Goal: Complete Application Form: Complete application form

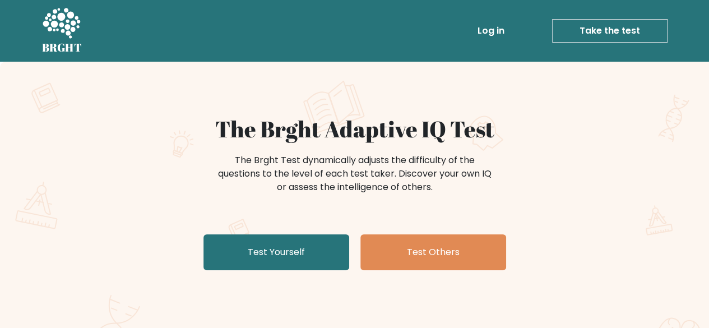
click at [587, 26] on link "Take the test" at bounding box center [609, 31] width 115 height 24
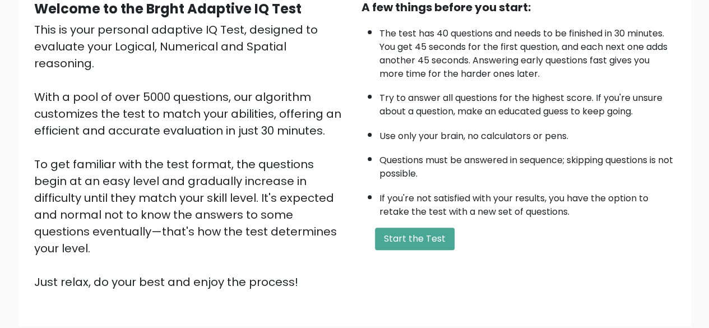
scroll to position [118, 0]
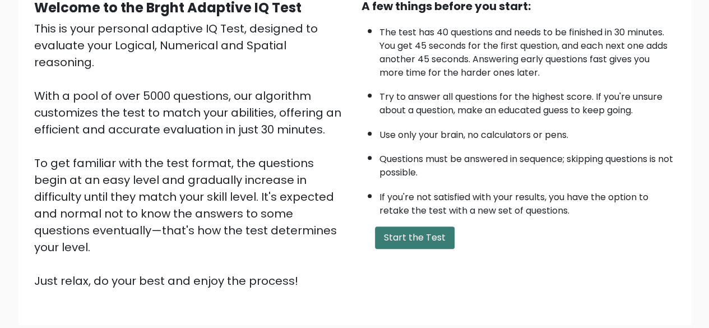
click at [439, 233] on button "Start the Test" at bounding box center [415, 237] width 80 height 22
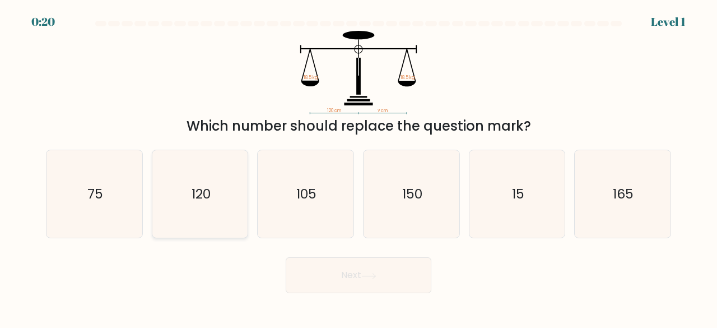
click at [175, 177] on icon "120" at bounding box center [200, 194] width 88 height 88
click at [359, 167] on input "b. 120" at bounding box center [359, 165] width 1 height 3
radio input "true"
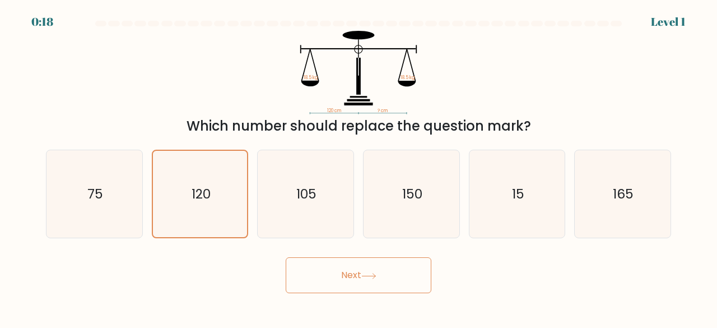
click at [377, 268] on button "Next" at bounding box center [359, 275] width 146 height 36
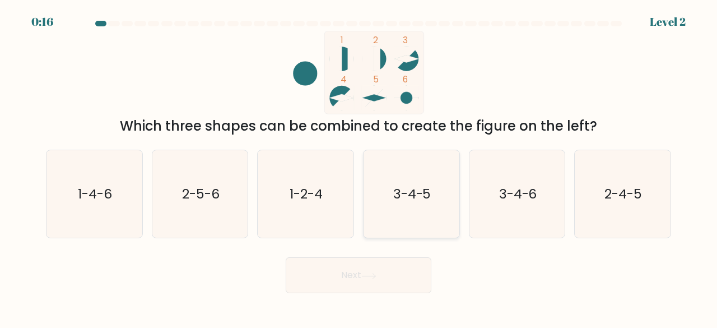
click at [413, 176] on icon "3-4-5" at bounding box center [412, 194] width 88 height 88
click at [359, 167] on input "d. 3-4-5" at bounding box center [359, 165] width 1 height 3
radio input "true"
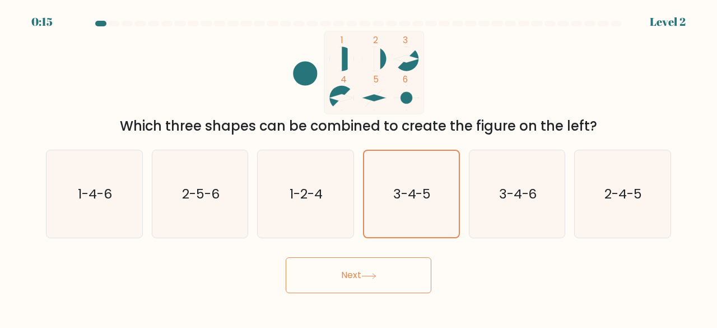
click at [377, 275] on icon at bounding box center [369, 276] width 15 height 6
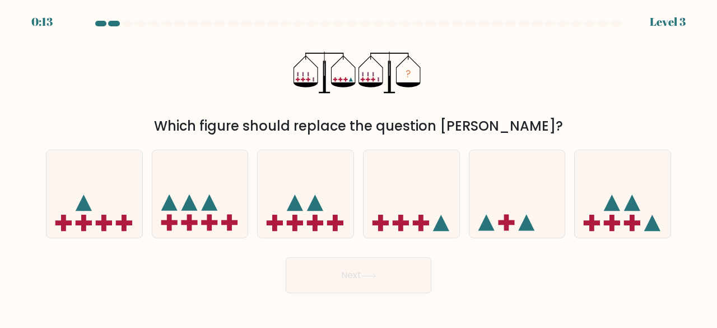
click at [377, 275] on icon at bounding box center [369, 276] width 15 height 6
click at [439, 223] on icon at bounding box center [441, 223] width 16 height 16
click at [359, 167] on input "d." at bounding box center [359, 165] width 1 height 3
radio input "true"
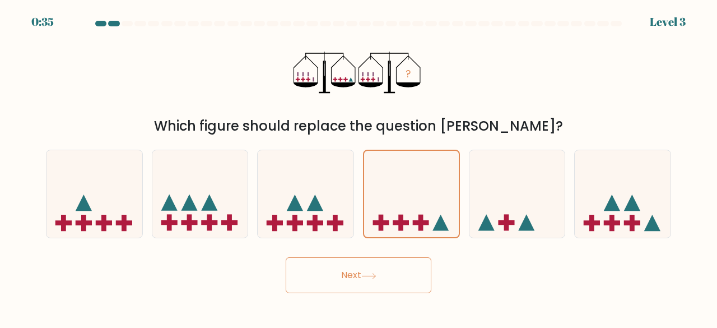
click at [404, 271] on button "Next" at bounding box center [359, 275] width 146 height 36
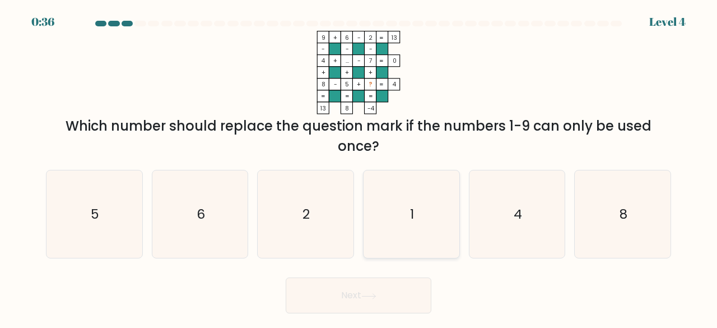
click at [427, 203] on icon "1" at bounding box center [412, 214] width 88 height 88
click at [359, 167] on input "d. 1" at bounding box center [359, 165] width 1 height 3
radio input "true"
click at [381, 308] on button "Next" at bounding box center [359, 295] width 146 height 36
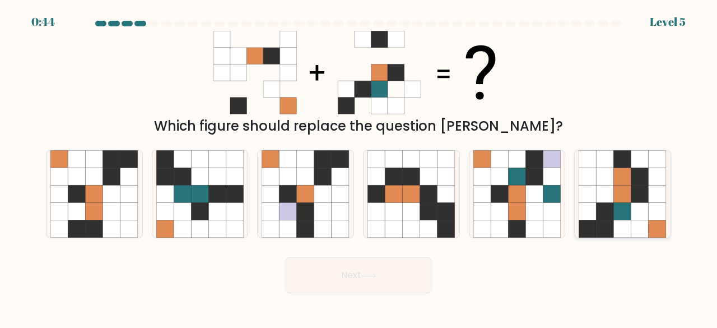
click at [606, 223] on icon at bounding box center [605, 228] width 17 height 17
click at [359, 167] on input "f." at bounding box center [359, 165] width 1 height 3
radio input "true"
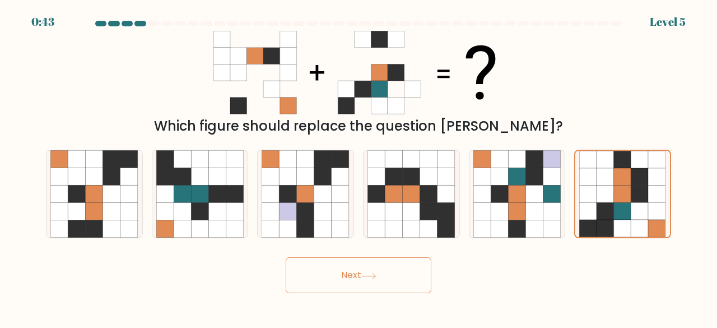
click at [379, 280] on button "Next" at bounding box center [359, 275] width 146 height 36
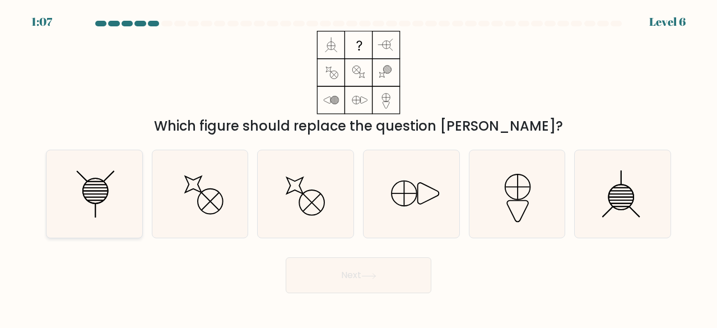
click at [100, 167] on icon at bounding box center [94, 194] width 88 height 88
click at [359, 167] on input "a." at bounding box center [359, 165] width 1 height 3
radio input "true"
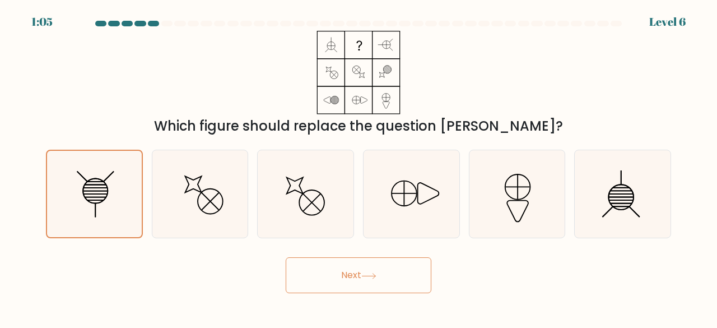
click at [376, 286] on button "Next" at bounding box center [359, 275] width 146 height 36
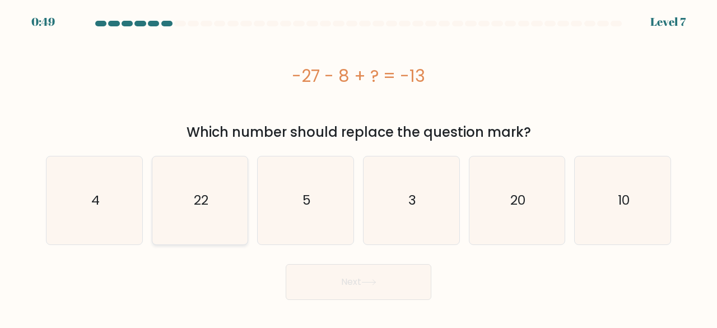
click at [220, 210] on icon "22" at bounding box center [200, 200] width 88 height 88
click at [359, 167] on input "b. 22" at bounding box center [359, 165] width 1 height 3
radio input "true"
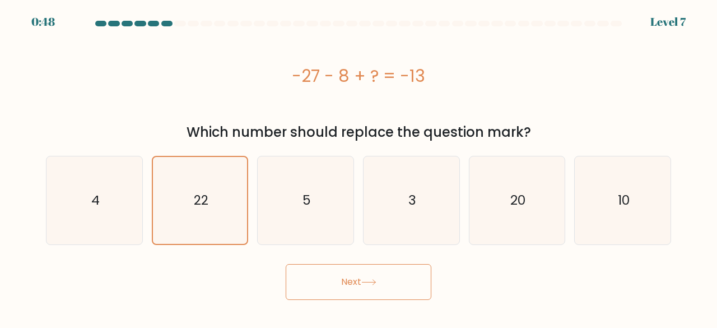
click at [368, 272] on button "Next" at bounding box center [359, 282] width 146 height 36
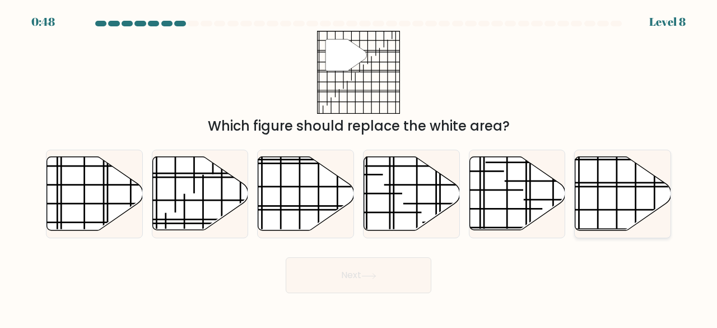
click at [661, 184] on icon at bounding box center [624, 193] width 96 height 73
click at [359, 167] on input "f." at bounding box center [359, 165] width 1 height 3
radio input "true"
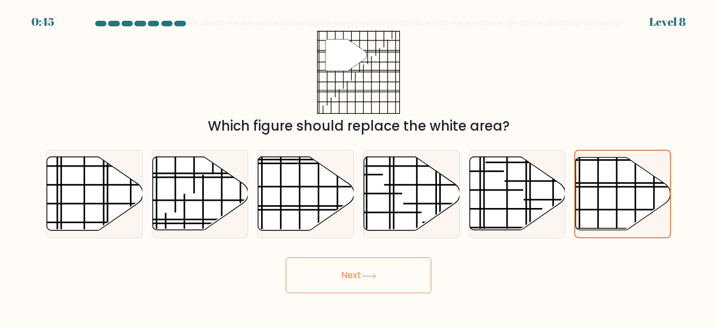
click at [355, 281] on button "Next" at bounding box center [359, 275] width 146 height 36
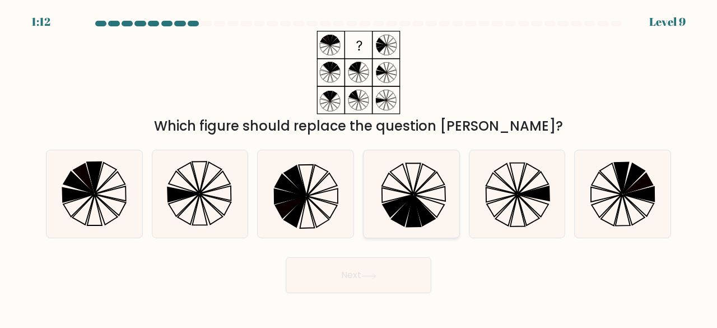
click at [409, 196] on icon at bounding box center [398, 206] width 31 height 22
click at [359, 167] on input "d." at bounding box center [359, 165] width 1 height 3
radio input "true"
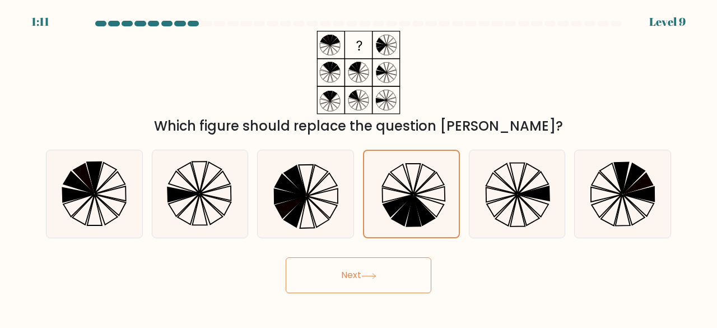
click at [374, 270] on button "Next" at bounding box center [359, 275] width 146 height 36
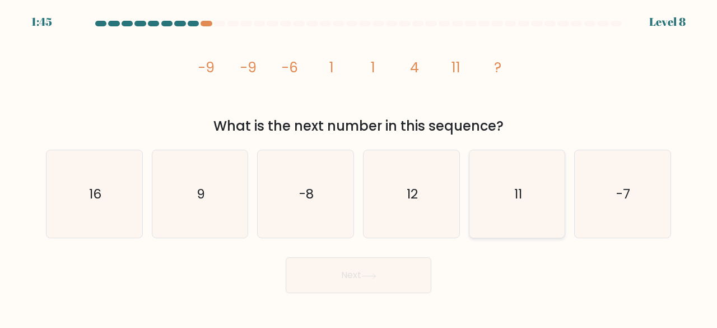
click at [490, 188] on icon "11" at bounding box center [518, 194] width 88 height 88
click at [359, 167] on input "e. 11" at bounding box center [359, 165] width 1 height 3
radio input "true"
click at [390, 280] on button "Next" at bounding box center [359, 275] width 146 height 36
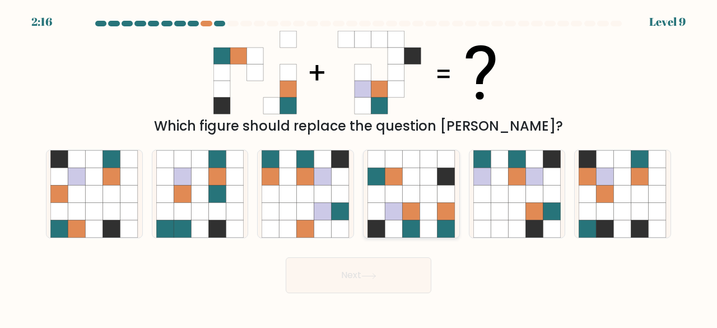
click at [407, 210] on icon at bounding box center [411, 211] width 17 height 17
click at [359, 167] on input "d." at bounding box center [359, 165] width 1 height 3
radio input "true"
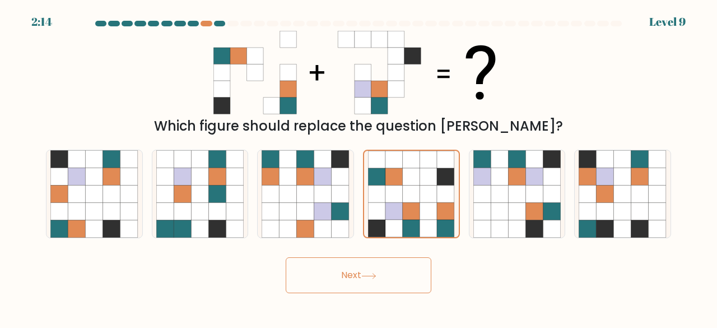
click at [374, 281] on button "Next" at bounding box center [359, 275] width 146 height 36
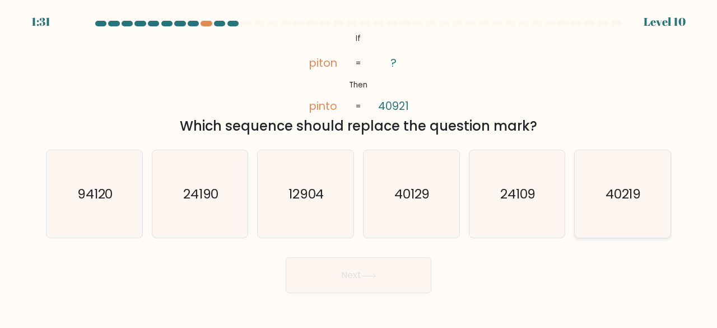
click at [632, 197] on text "40219" at bounding box center [624, 193] width 36 height 18
click at [359, 167] on input "f. 40219" at bounding box center [359, 165] width 1 height 3
radio input "true"
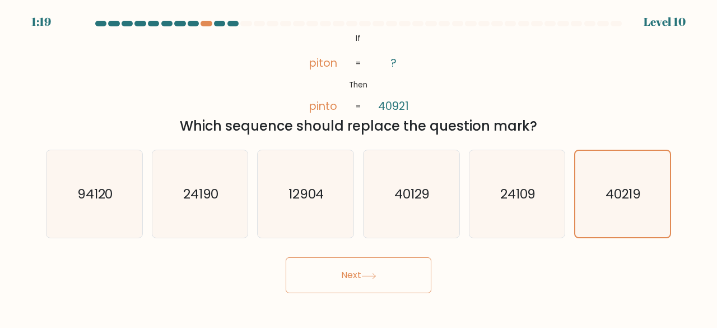
click at [363, 270] on button "Next" at bounding box center [359, 275] width 146 height 36
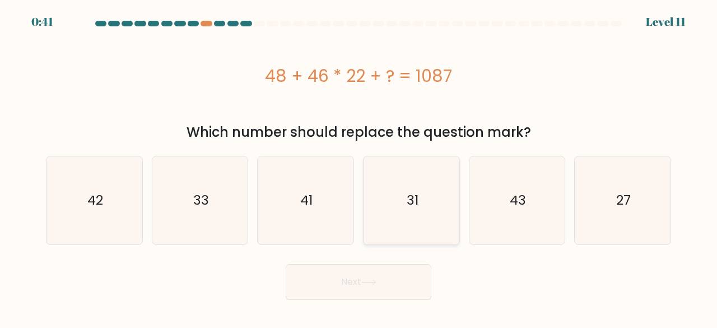
click at [394, 210] on icon "31" at bounding box center [412, 200] width 88 height 88
click at [359, 167] on input "d. 31" at bounding box center [359, 165] width 1 height 3
radio input "true"
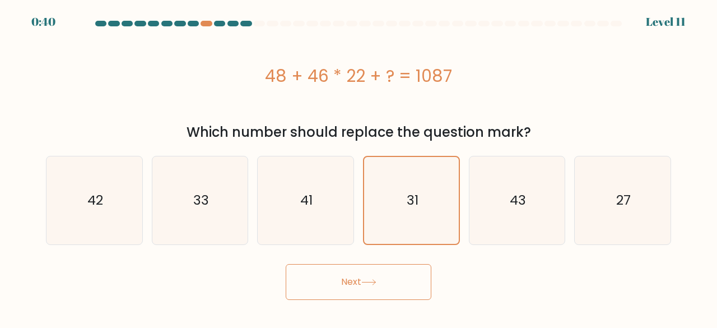
click at [388, 272] on button "Next" at bounding box center [359, 282] width 146 height 36
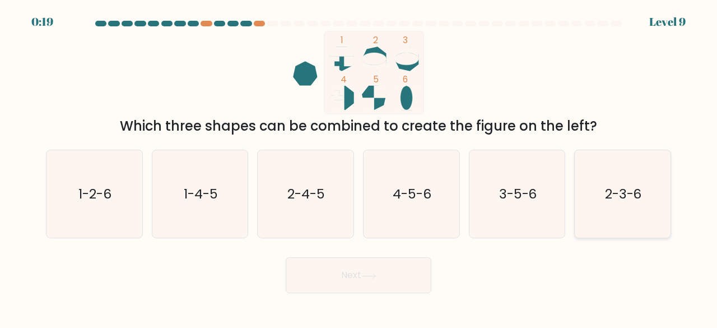
click at [610, 192] on text "2-3-6" at bounding box center [623, 193] width 37 height 18
click at [359, 167] on input "f. 2-3-6" at bounding box center [359, 165] width 1 height 3
radio input "true"
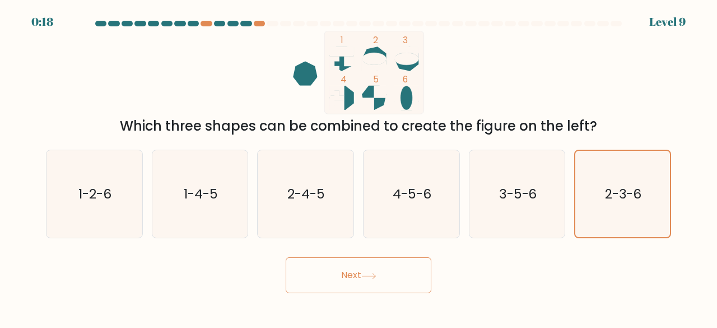
click at [387, 261] on button "Next" at bounding box center [359, 275] width 146 height 36
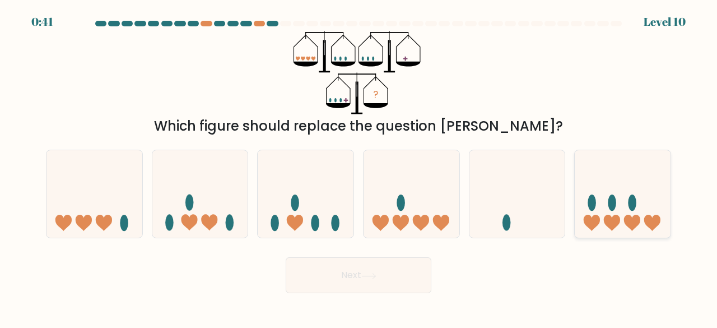
click at [607, 198] on icon at bounding box center [623, 193] width 96 height 79
click at [359, 167] on input "f." at bounding box center [359, 165] width 1 height 3
radio input "true"
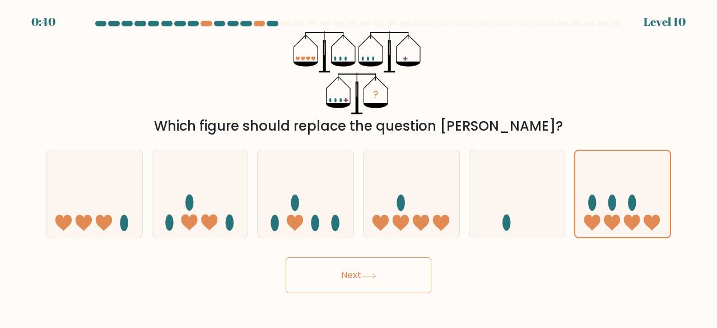
click at [343, 286] on button "Next" at bounding box center [359, 275] width 146 height 36
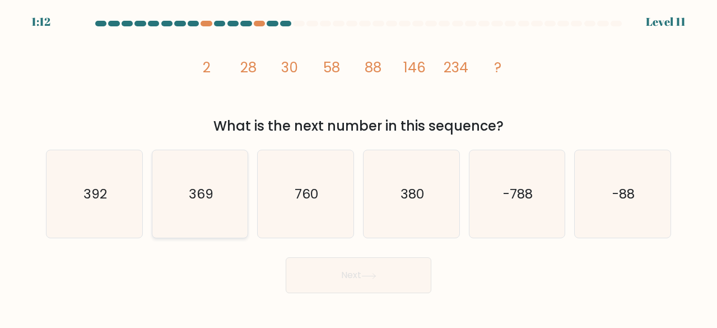
click at [220, 200] on icon "369" at bounding box center [200, 194] width 88 height 88
click at [359, 167] on input "b. 369" at bounding box center [359, 165] width 1 height 3
radio input "true"
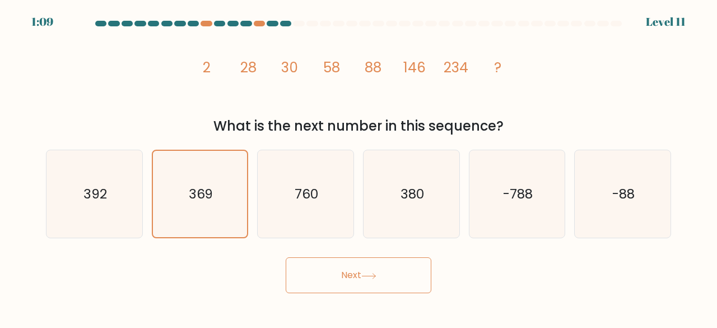
click at [346, 279] on button "Next" at bounding box center [359, 275] width 146 height 36
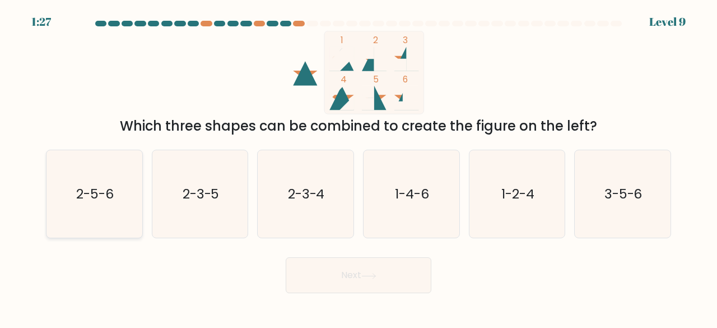
click at [114, 205] on icon "2-5-6" at bounding box center [94, 194] width 88 height 88
click at [359, 167] on input "a. 2-5-6" at bounding box center [359, 165] width 1 height 3
radio input "true"
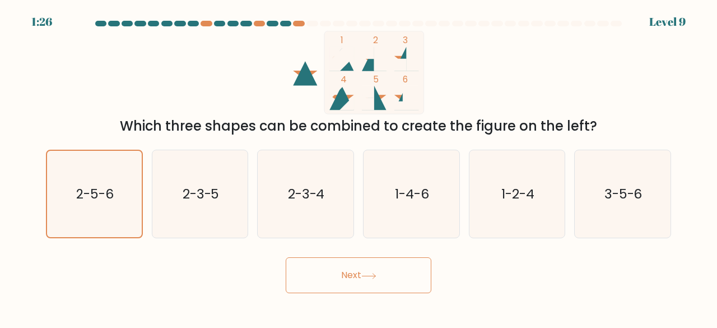
click at [318, 277] on button "Next" at bounding box center [359, 275] width 146 height 36
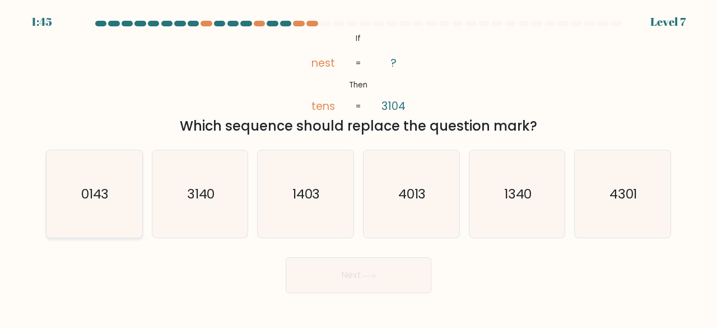
click at [113, 206] on icon "0143" at bounding box center [94, 194] width 88 height 88
click at [359, 167] on input "a. 0143" at bounding box center [359, 165] width 1 height 3
radio input "true"
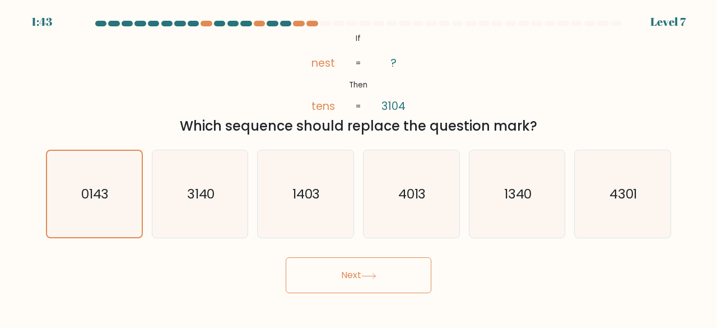
click at [342, 266] on button "Next" at bounding box center [359, 275] width 146 height 36
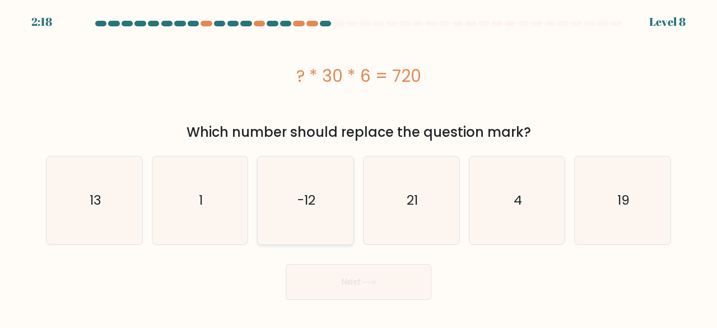
click at [308, 205] on text "-12" at bounding box center [307, 200] width 18 height 18
click at [359, 167] on input "c. -12" at bounding box center [359, 165] width 1 height 3
radio input "true"
click at [356, 285] on button "Next" at bounding box center [359, 282] width 146 height 36
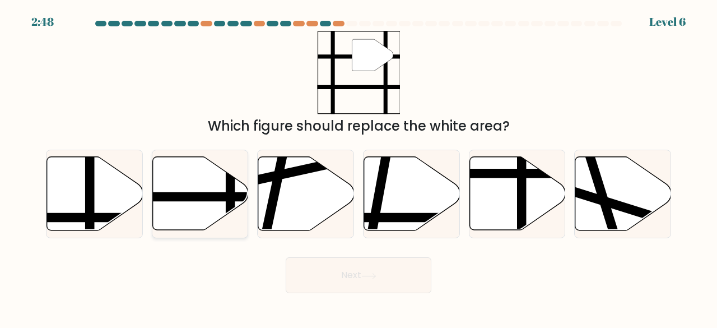
click at [197, 192] on icon at bounding box center [200, 193] width 96 height 73
click at [359, 167] on input "b." at bounding box center [359, 165] width 1 height 3
radio input "true"
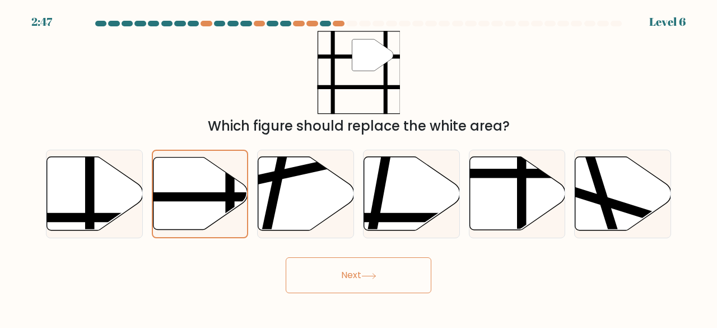
click at [327, 281] on button "Next" at bounding box center [359, 275] width 146 height 36
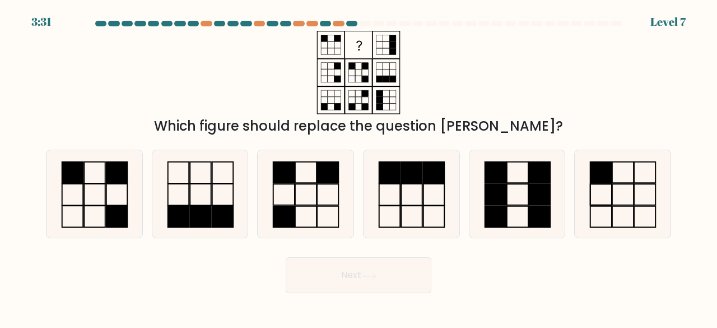
click at [327, 281] on button "Next" at bounding box center [359, 275] width 146 height 36
click at [112, 204] on icon at bounding box center [94, 194] width 88 height 88
click at [359, 167] on input "a." at bounding box center [359, 165] width 1 height 3
radio input "true"
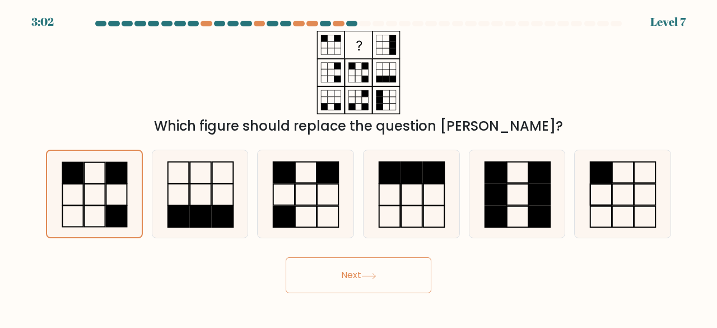
click at [331, 275] on button "Next" at bounding box center [359, 275] width 146 height 36
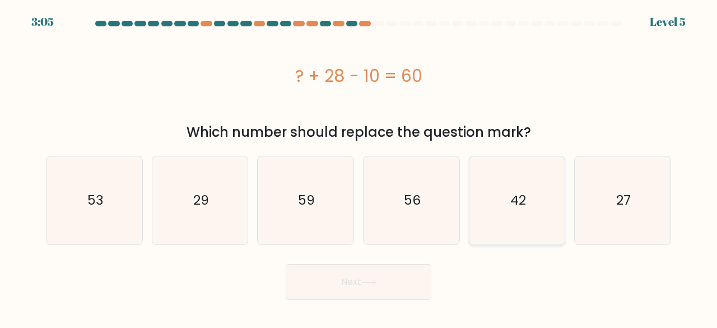
click at [508, 188] on icon "42" at bounding box center [518, 200] width 88 height 88
click at [359, 167] on input "e. 42" at bounding box center [359, 165] width 1 height 3
radio input "true"
click at [368, 287] on button "Next" at bounding box center [359, 282] width 146 height 36
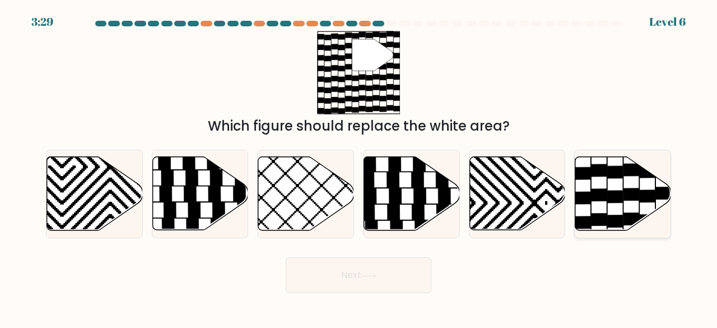
click at [592, 184] on icon at bounding box center [624, 193] width 96 height 73
click at [359, 167] on input "f." at bounding box center [359, 165] width 1 height 3
radio input "true"
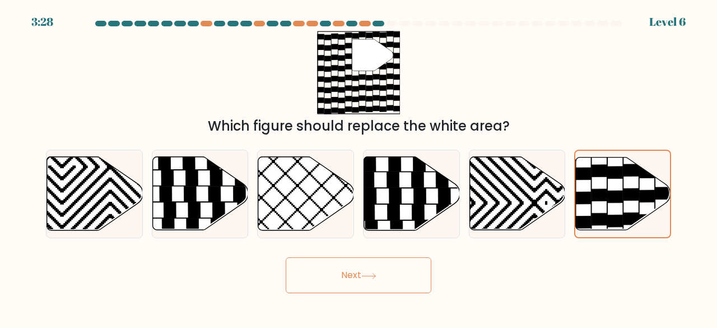
click at [370, 277] on icon at bounding box center [369, 276] width 15 height 6
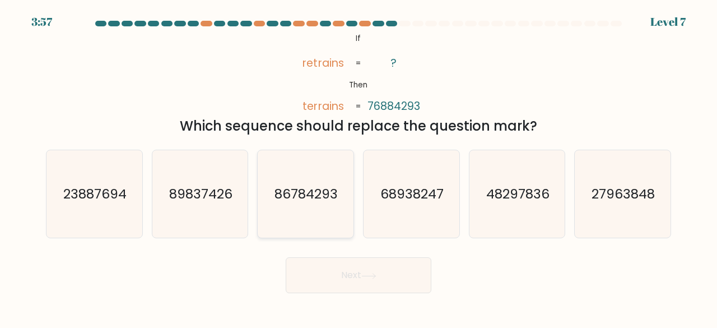
click at [307, 202] on text "86784293" at bounding box center [306, 193] width 63 height 18
click at [359, 167] on input "c. 86784293" at bounding box center [359, 165] width 1 height 3
radio input "true"
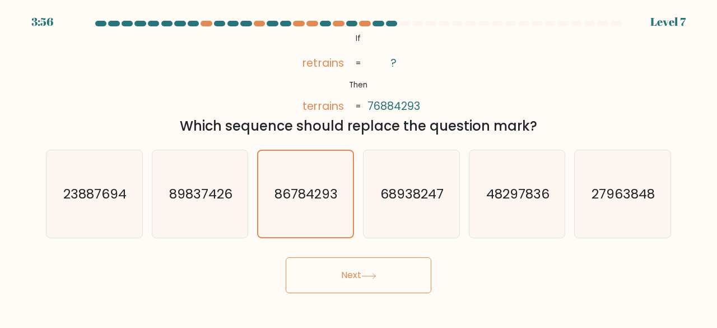
click at [354, 264] on button "Next" at bounding box center [359, 275] width 146 height 36
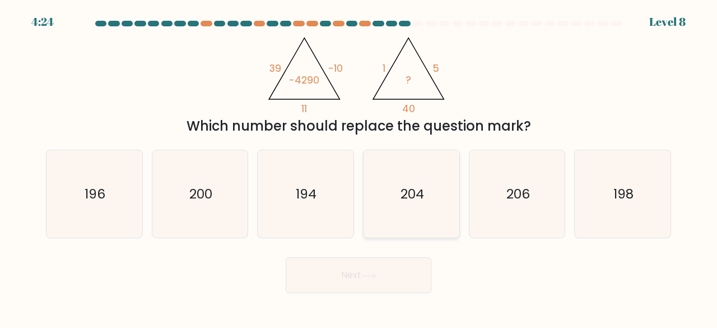
click at [428, 210] on icon "204" at bounding box center [412, 194] width 88 height 88
click at [359, 167] on input "d. 204" at bounding box center [359, 165] width 1 height 3
radio input "true"
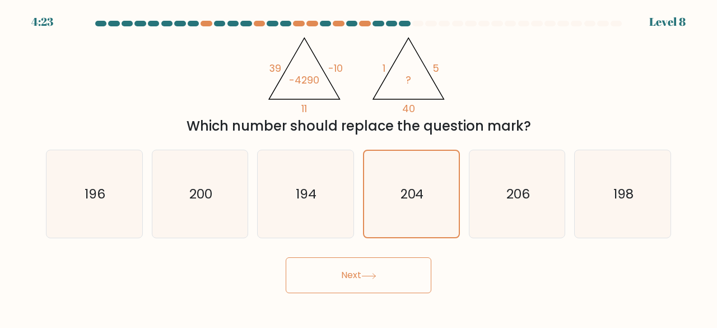
click at [389, 268] on button "Next" at bounding box center [359, 275] width 146 height 36
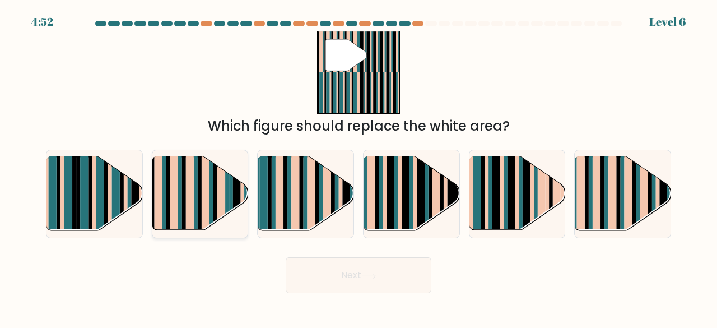
click at [183, 205] on rect at bounding box center [184, 186] width 4 height 95
click at [359, 167] on input "b." at bounding box center [359, 165] width 1 height 3
radio input "true"
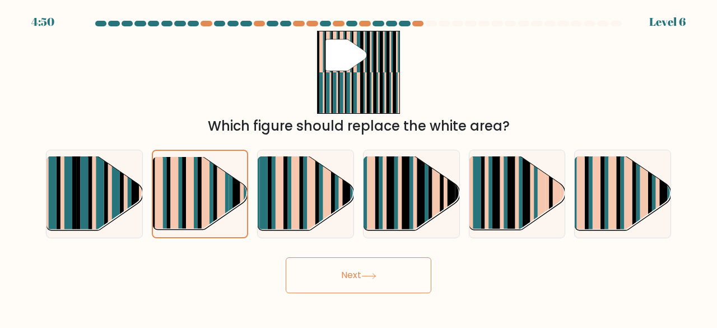
click at [347, 282] on button "Next" at bounding box center [359, 275] width 146 height 36
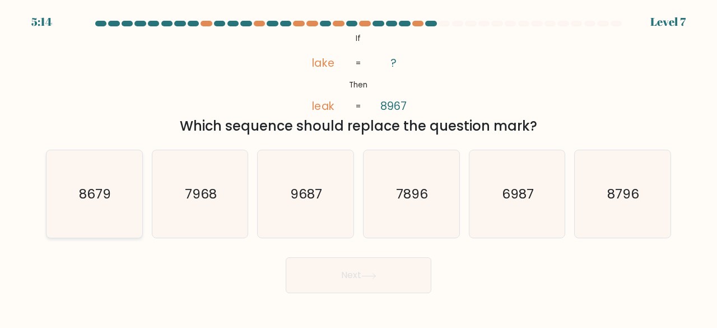
click at [79, 195] on text "8679" at bounding box center [95, 193] width 32 height 18
click at [359, 167] on input "a. 8679" at bounding box center [359, 165] width 1 height 3
radio input "true"
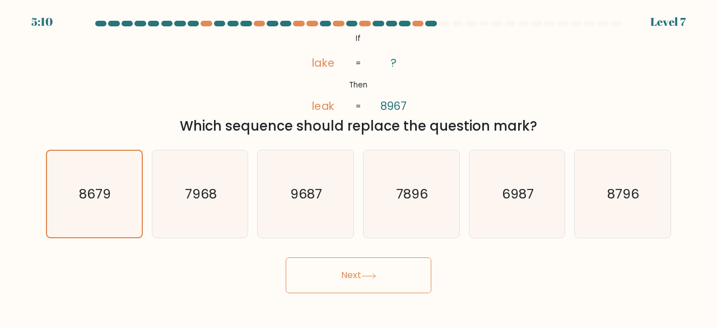
click at [314, 289] on button "Next" at bounding box center [359, 275] width 146 height 36
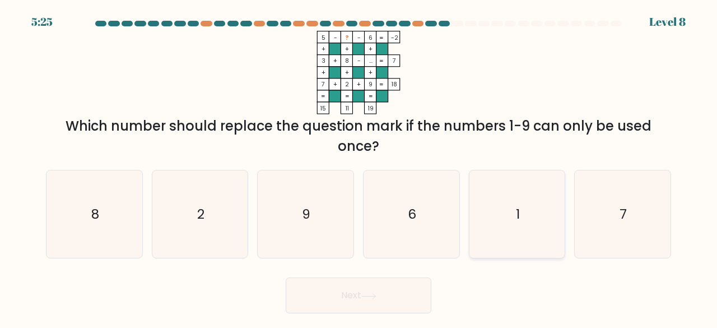
click at [521, 207] on icon "1" at bounding box center [518, 214] width 88 height 88
click at [359, 167] on input "e. 1" at bounding box center [359, 165] width 1 height 3
radio input "true"
click at [383, 298] on button "Next" at bounding box center [359, 295] width 146 height 36
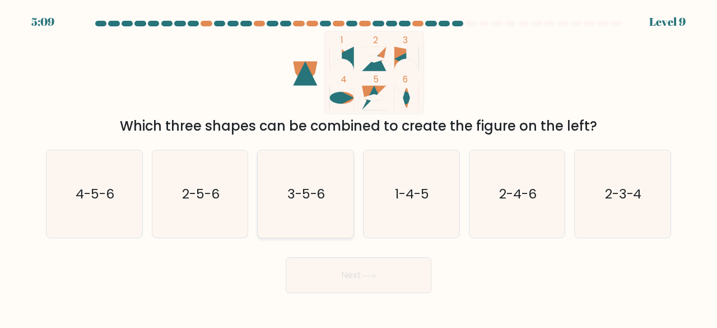
click at [327, 193] on icon "3-5-6" at bounding box center [306, 194] width 88 height 88
click at [359, 167] on input "c. 3-5-6" at bounding box center [359, 165] width 1 height 3
radio input "true"
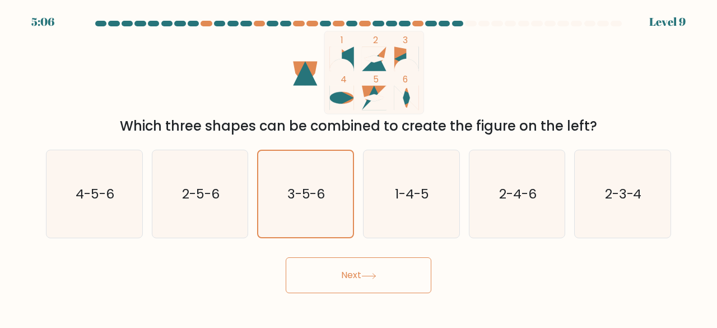
click at [380, 95] on icon at bounding box center [374, 98] width 24 height 24
click at [408, 200] on text "1-4-5" at bounding box center [412, 193] width 34 height 18
click at [359, 167] on input "d. 1-4-5" at bounding box center [359, 165] width 1 height 3
radio input "true"
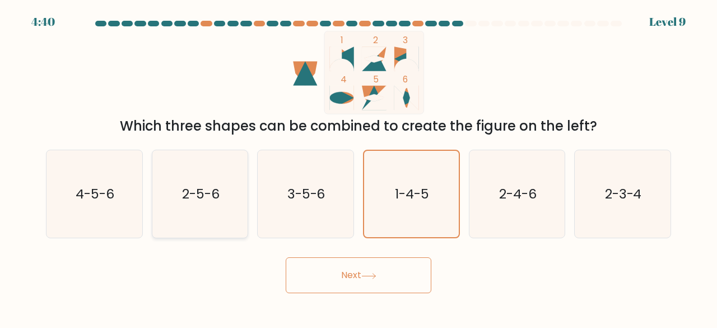
click at [190, 193] on text "2-5-6" at bounding box center [201, 193] width 38 height 18
click at [359, 167] on input "b. 2-5-6" at bounding box center [359, 165] width 1 height 3
radio input "true"
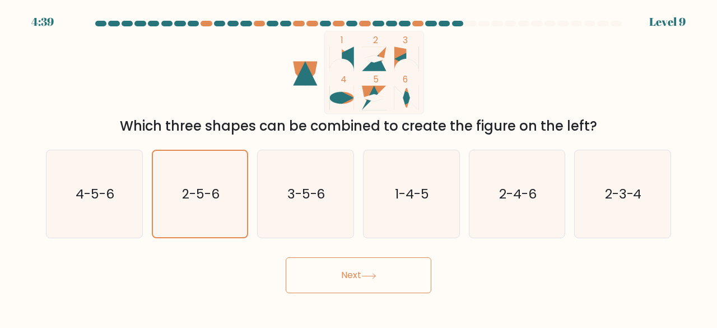
click at [362, 272] on button "Next" at bounding box center [359, 275] width 146 height 36
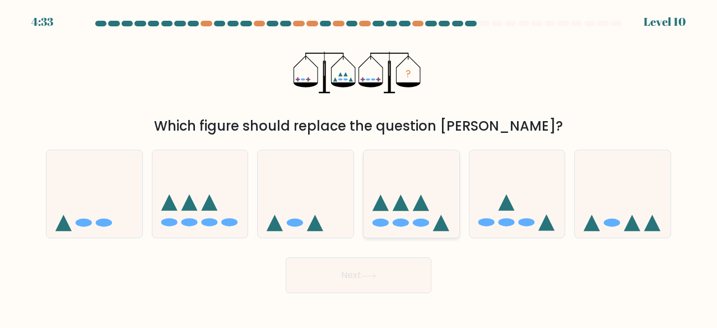
click at [390, 174] on icon at bounding box center [412, 193] width 96 height 79
click at [359, 167] on input "d." at bounding box center [359, 165] width 1 height 3
radio input "true"
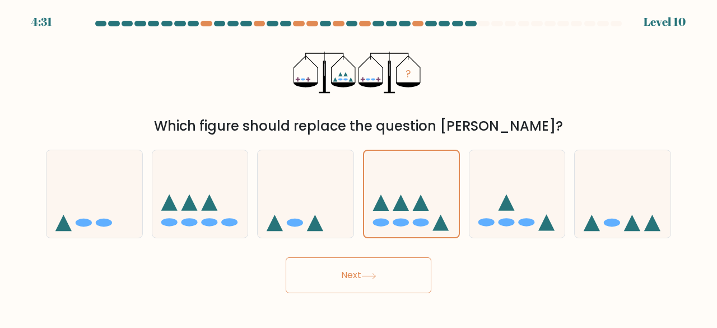
click at [380, 285] on button "Next" at bounding box center [359, 275] width 146 height 36
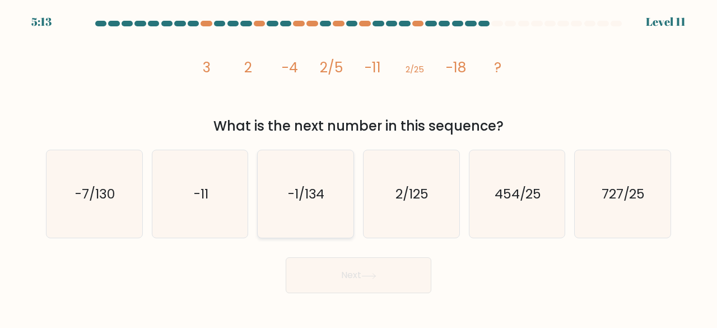
click at [297, 193] on text "-1/134" at bounding box center [306, 193] width 37 height 18
click at [359, 167] on input "c. -1/134" at bounding box center [359, 165] width 1 height 3
radio input "true"
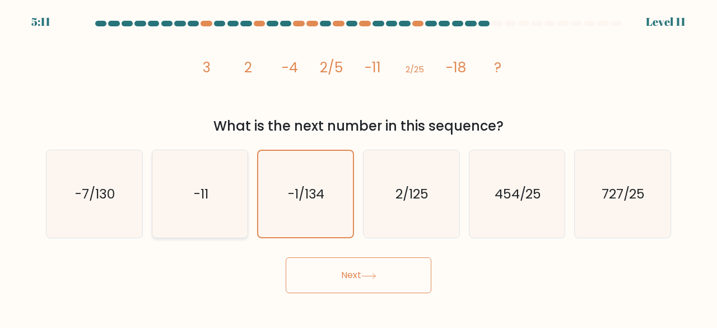
click at [202, 189] on text "-11" at bounding box center [201, 193] width 15 height 18
click at [359, 167] on input "b. -11" at bounding box center [359, 165] width 1 height 3
radio input "true"
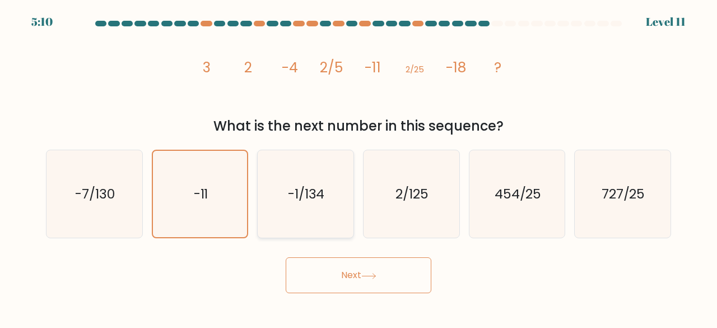
click at [318, 197] on text "-1/134" at bounding box center [306, 193] width 37 height 18
click at [359, 167] on input "c. -1/134" at bounding box center [359, 165] width 1 height 3
radio input "true"
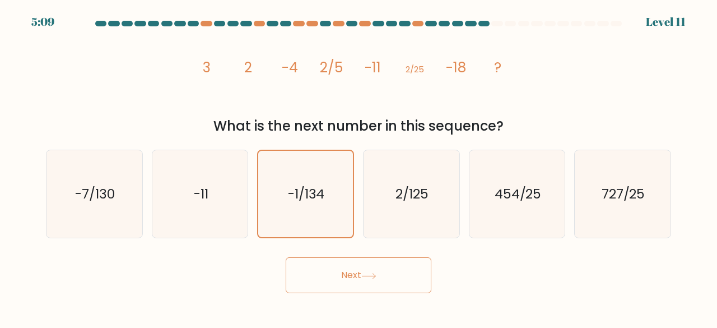
click at [370, 270] on button "Next" at bounding box center [359, 275] width 146 height 36
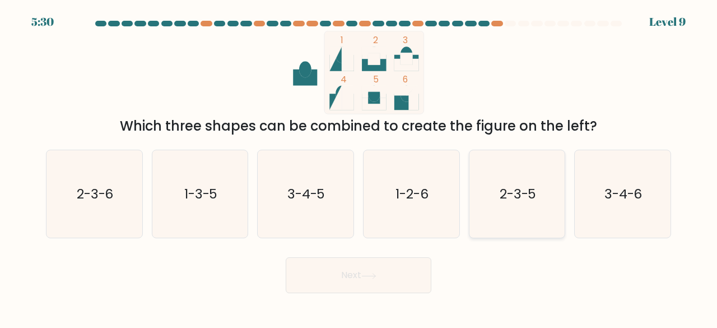
click at [530, 187] on text "2-3-5" at bounding box center [518, 193] width 37 height 18
click at [359, 167] on input "e. 2-3-5" at bounding box center [359, 165] width 1 height 3
radio input "true"
click at [400, 277] on button "Next" at bounding box center [359, 275] width 146 height 36
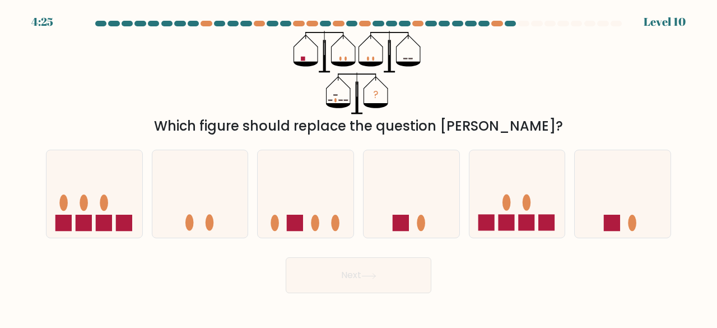
click at [336, 97] on icon "?" at bounding box center [359, 73] width 130 height 84
click at [325, 208] on icon at bounding box center [306, 193] width 96 height 79
click at [359, 167] on input "c." at bounding box center [359, 165] width 1 height 3
radio input "true"
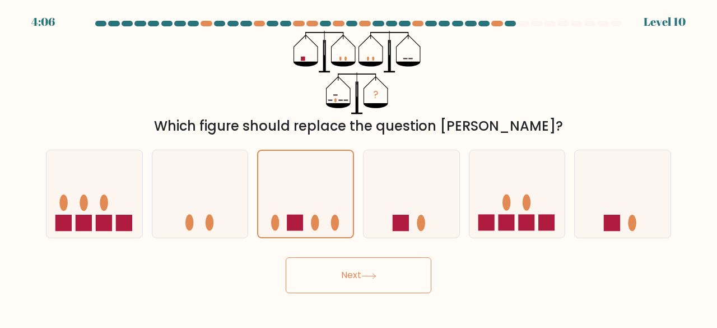
click at [344, 271] on button "Next" at bounding box center [359, 275] width 146 height 36
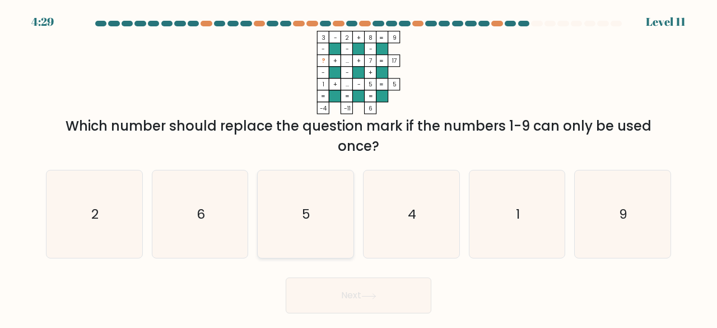
click at [326, 201] on icon "5" at bounding box center [306, 214] width 88 height 88
click at [359, 167] on input "c. 5" at bounding box center [359, 165] width 1 height 3
radio input "true"
click at [383, 300] on button "Next" at bounding box center [359, 295] width 146 height 36
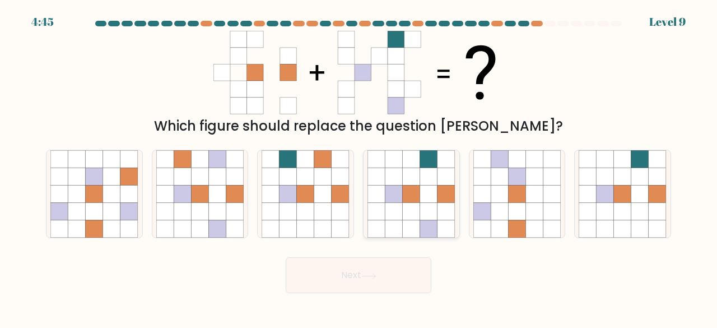
click at [441, 180] on icon at bounding box center [446, 176] width 17 height 17
click at [359, 167] on input "d." at bounding box center [359, 165] width 1 height 3
radio input "true"
click at [391, 272] on button "Next" at bounding box center [359, 275] width 146 height 36
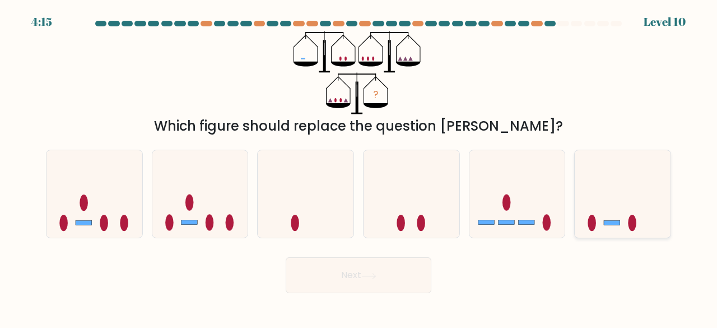
click at [650, 188] on icon at bounding box center [623, 193] width 96 height 79
click at [359, 167] on input "f." at bounding box center [359, 165] width 1 height 3
radio input "true"
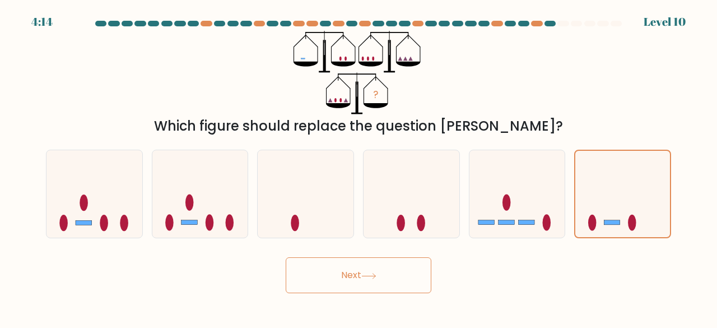
click at [368, 281] on button "Next" at bounding box center [359, 275] width 146 height 36
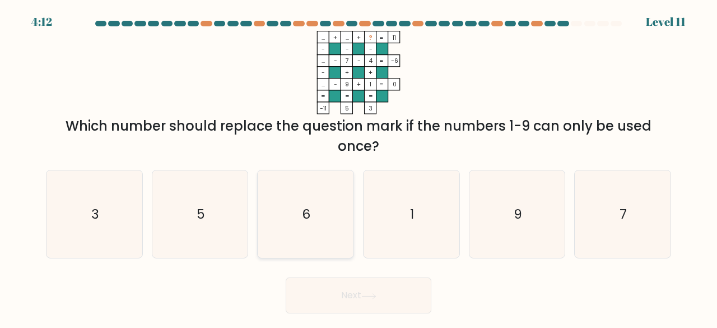
click at [287, 211] on icon "6" at bounding box center [306, 214] width 88 height 88
click at [359, 167] on input "c. 6" at bounding box center [359, 165] width 1 height 3
radio input "true"
click at [377, 297] on icon at bounding box center [369, 296] width 15 height 6
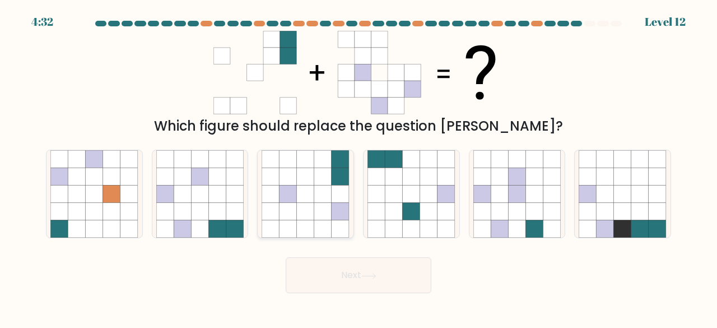
click at [328, 229] on icon at bounding box center [322, 228] width 17 height 17
click at [359, 167] on input "c." at bounding box center [359, 165] width 1 height 3
radio input "true"
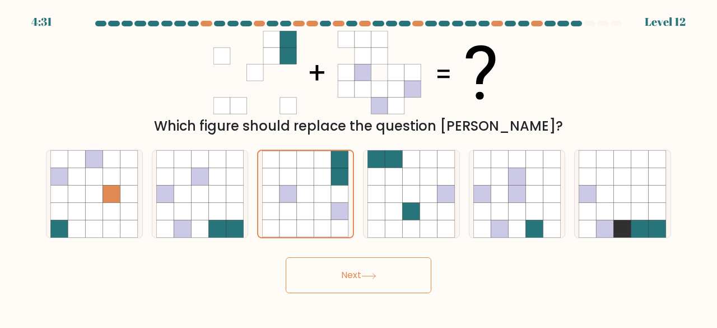
click at [339, 284] on button "Next" at bounding box center [359, 275] width 146 height 36
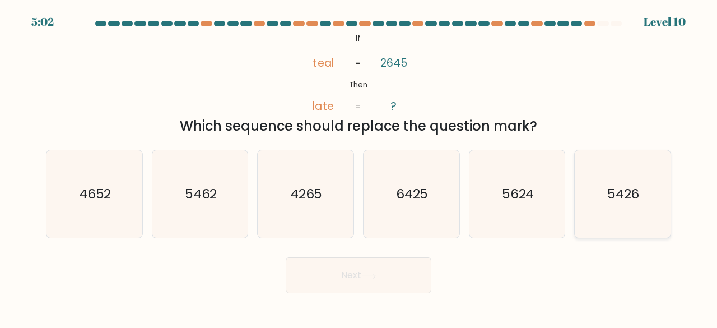
click at [598, 196] on icon "5426" at bounding box center [623, 194] width 88 height 88
click at [359, 167] on input "f. 5426" at bounding box center [359, 165] width 1 height 3
radio input "true"
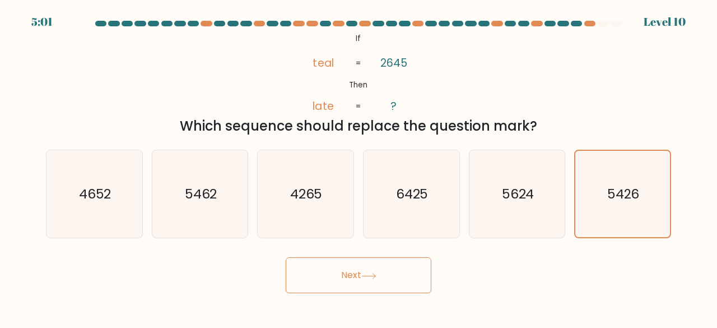
click at [379, 284] on button "Next" at bounding box center [359, 275] width 146 height 36
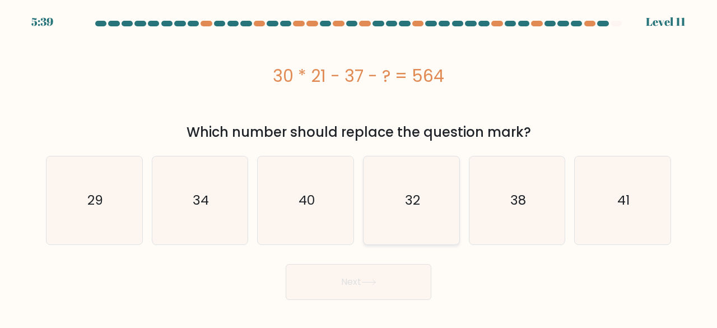
click at [414, 212] on icon "32" at bounding box center [412, 200] width 88 height 88
click at [359, 167] on input "d. 32" at bounding box center [359, 165] width 1 height 3
radio input "true"
click at [402, 297] on button "Next" at bounding box center [359, 282] width 146 height 36
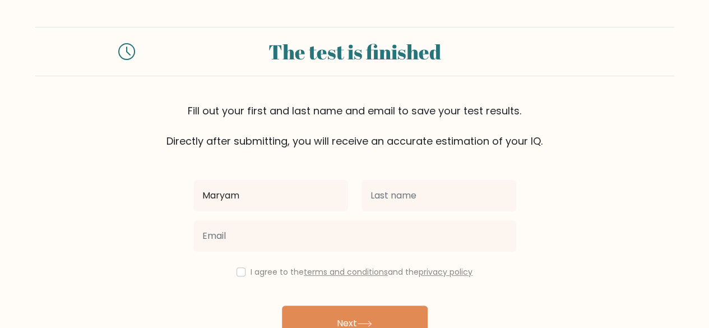
type input "[PERSON_NAME] [PERSON_NAME]"
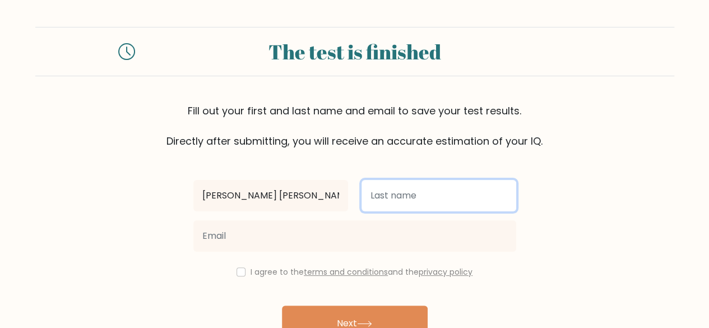
click at [386, 196] on input "text" at bounding box center [439, 195] width 155 height 31
type input "[PERSON_NAME]"
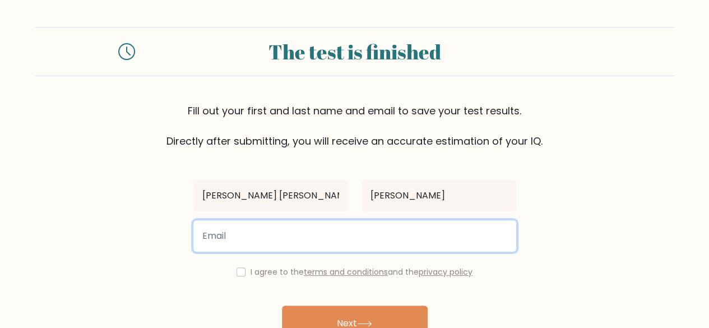
click at [396, 236] on input "email" at bounding box center [354, 235] width 323 height 31
type input "[EMAIL_ADDRESS][PERSON_NAME][DOMAIN_NAME]"
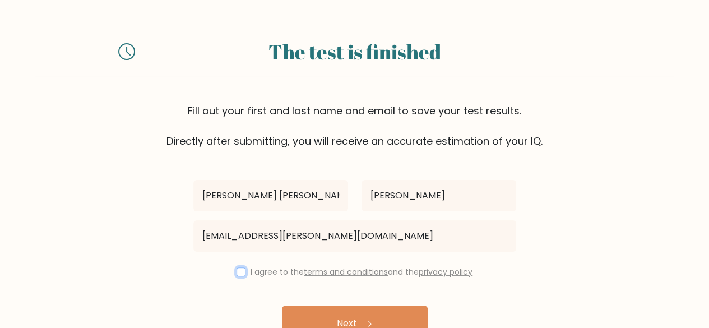
click at [238, 274] on input "checkbox" at bounding box center [241, 271] width 9 height 9
checkbox input "true"
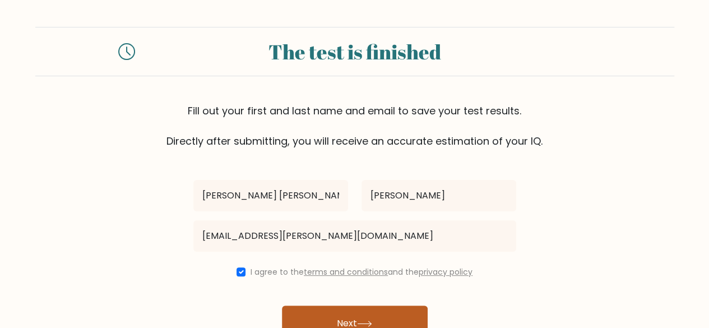
click at [325, 318] on button "Next" at bounding box center [355, 323] width 146 height 36
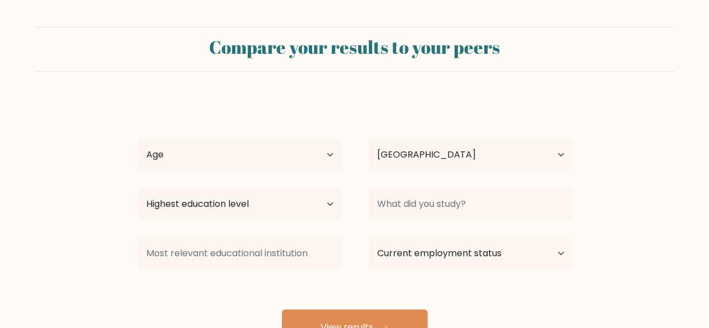
select select "PH"
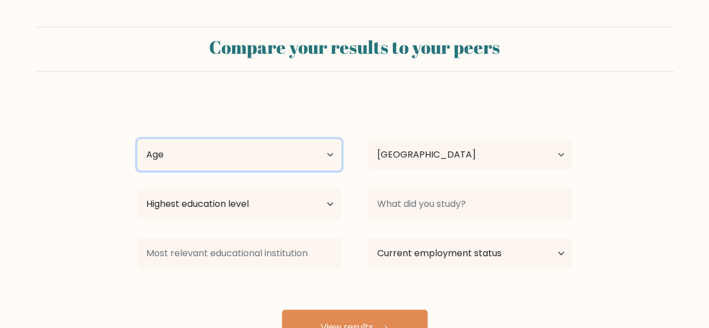
click at [314, 144] on select "Age Under 18 years old 18-24 years old 25-34 years old 35-44 years old 45-54 ye…" at bounding box center [239, 154] width 204 height 31
select select "25_34"
click at [137, 139] on select "Age Under 18 years old 18-24 years old 25-34 years old 35-44 years old 45-54 ye…" at bounding box center [239, 154] width 204 height 31
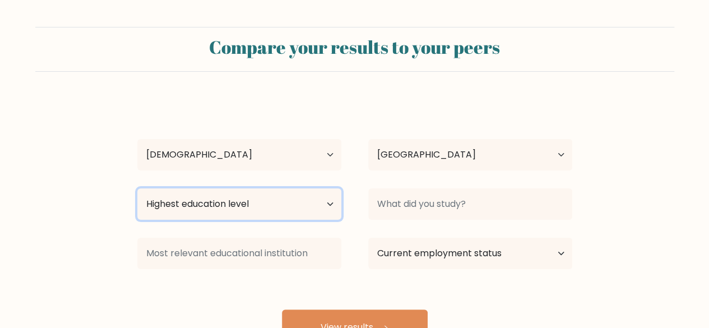
click at [291, 211] on select "Highest education level No schooling Primary Lower Secondary Upper Secondary Oc…" at bounding box center [239, 203] width 204 height 31
select select "bachelors_degree"
click at [137, 188] on select "Highest education level No schooling Primary Lower Secondary Upper Secondary Oc…" at bounding box center [239, 203] width 204 height 31
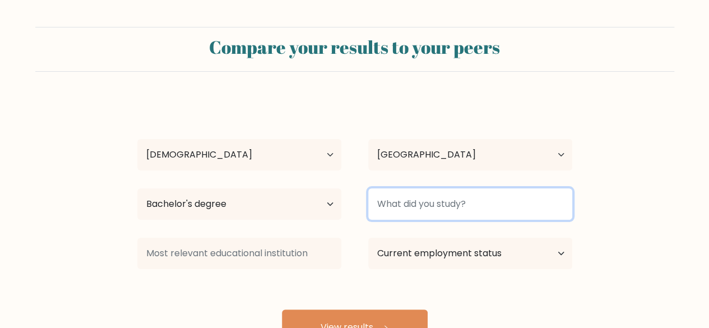
click at [474, 217] on input at bounding box center [470, 203] width 204 height 31
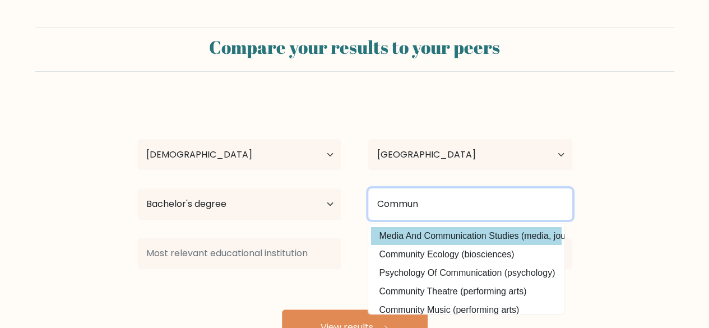
type input "Commun"
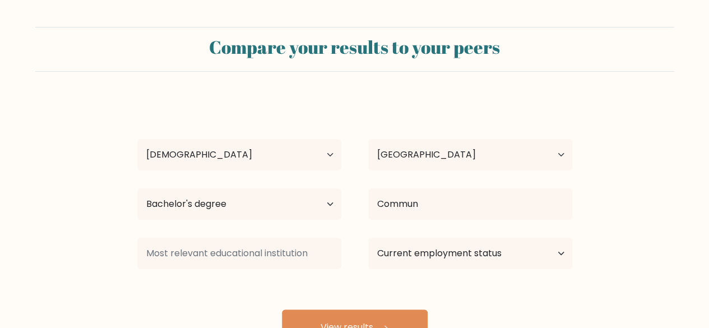
click at [466, 237] on div "Maryam Danielle Abing Age Under 18 years old 18-24 years old 25-34 years old 35…" at bounding box center [355, 222] width 448 height 247
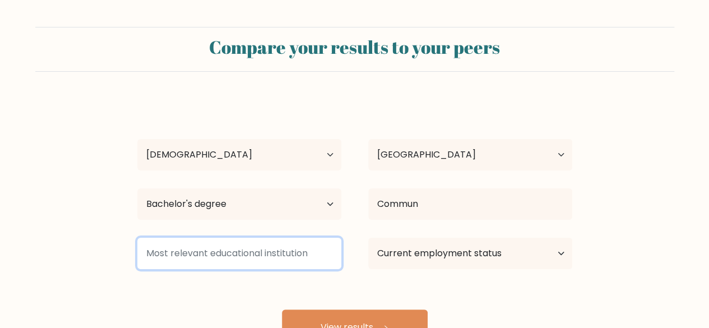
click at [312, 252] on input at bounding box center [239, 253] width 204 height 31
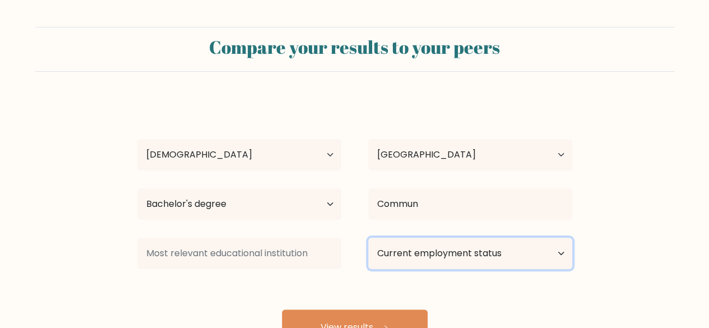
click at [423, 260] on select "Current employment status Employed Student Retired Other / prefer not to answer" at bounding box center [470, 253] width 204 height 31
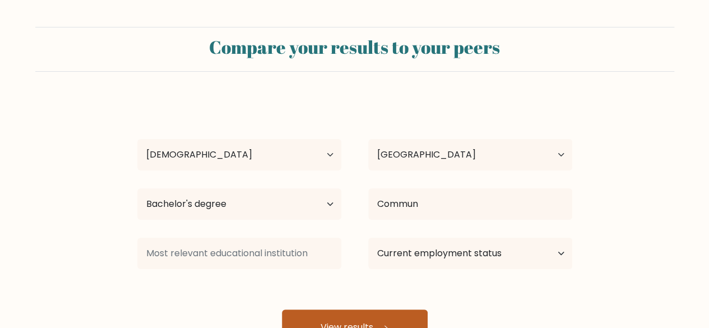
click at [389, 316] on button "View results" at bounding box center [355, 327] width 146 height 36
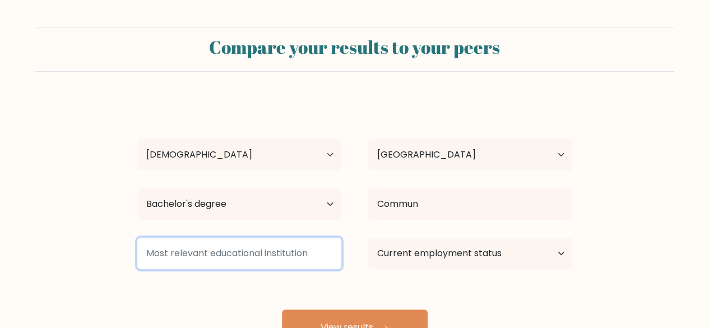
click at [313, 252] on input at bounding box center [239, 253] width 204 height 31
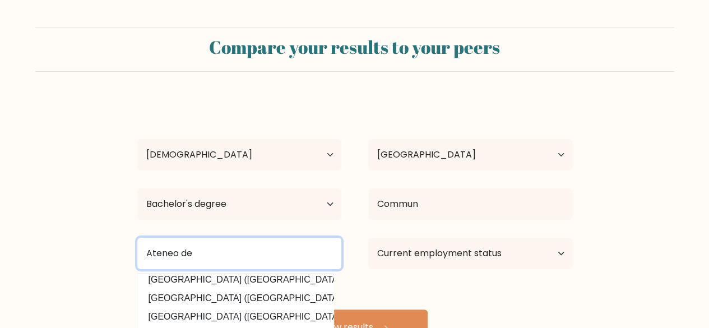
scroll to position [45, 0]
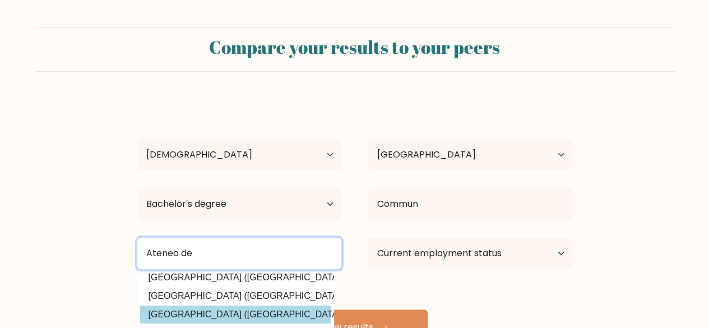
type input "Ateneo de"
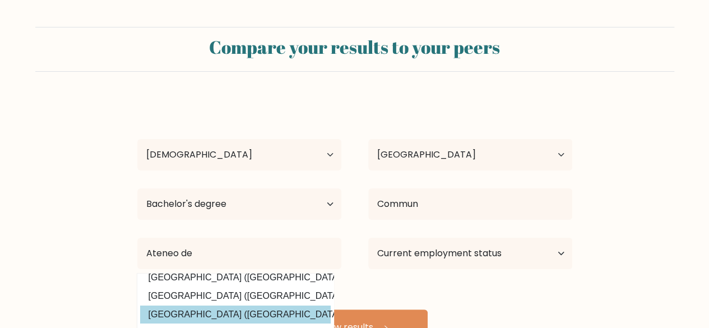
click at [308, 310] on div "Maryam Danielle Abing Age Under 18 years old 18-24 years old 25-34 years old 35…" at bounding box center [355, 222] width 448 height 247
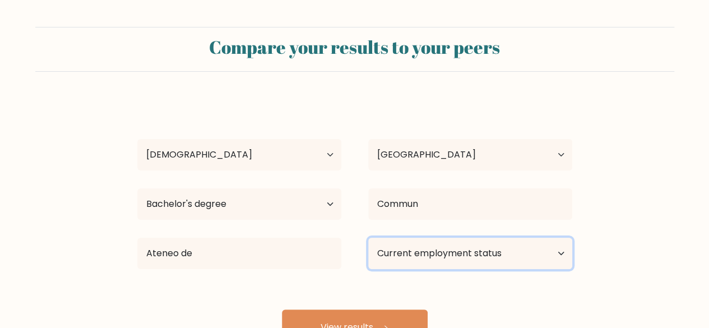
click at [427, 254] on select "Current employment status Employed Student Retired Other / prefer not to answer" at bounding box center [470, 253] width 204 height 31
select select "other"
click at [368, 238] on select "Current employment status Employed Student Retired Other / prefer not to answer" at bounding box center [470, 253] width 204 height 31
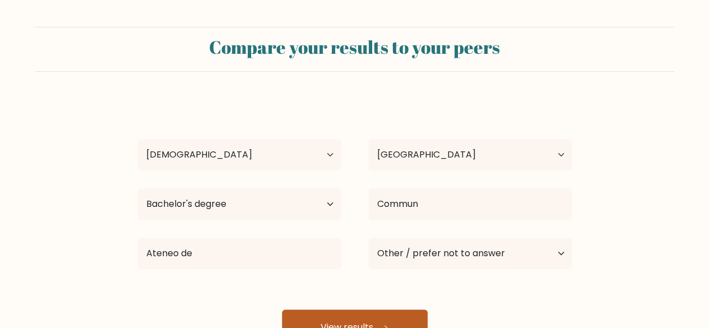
click at [386, 317] on button "View results" at bounding box center [355, 327] width 146 height 36
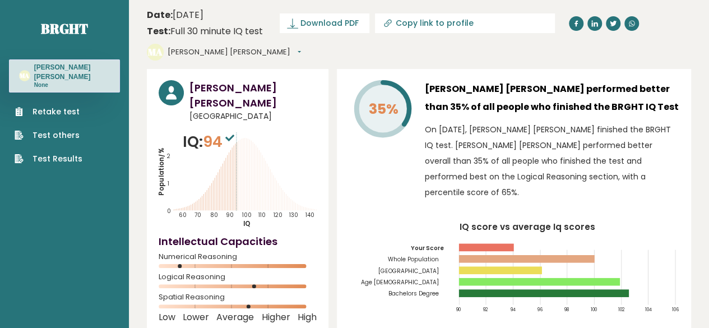
click at [301, 47] on button "[PERSON_NAME] [PERSON_NAME]" at bounding box center [234, 52] width 133 height 11
click at [69, 114] on link "Retake test" at bounding box center [49, 112] width 68 height 12
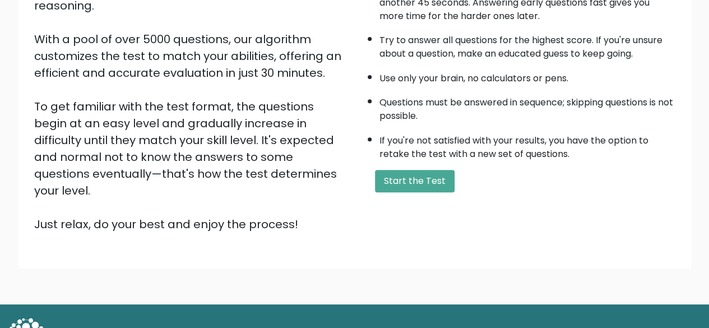
scroll to position [180, 0]
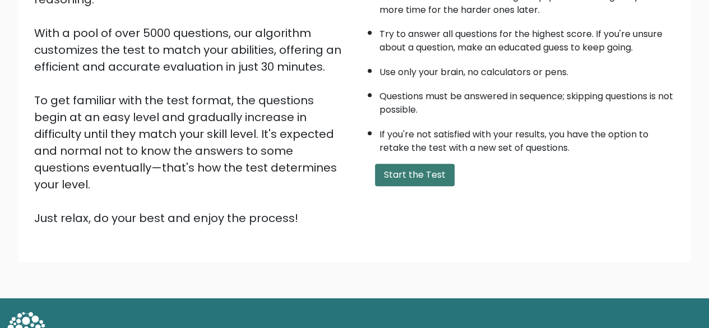
click at [417, 169] on button "Start the Test" at bounding box center [415, 175] width 80 height 22
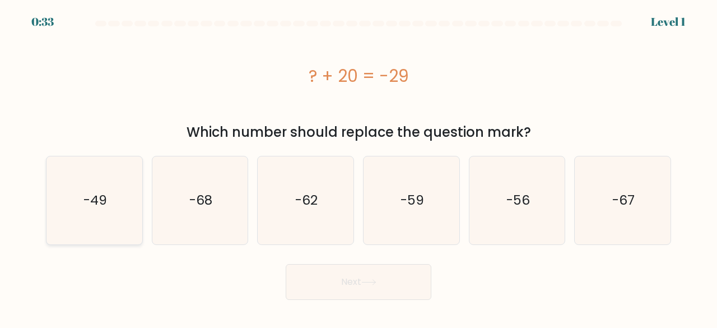
click at [133, 206] on icon "-49" at bounding box center [94, 200] width 88 height 88
click at [359, 167] on input "a. -49" at bounding box center [359, 165] width 1 height 3
radio input "true"
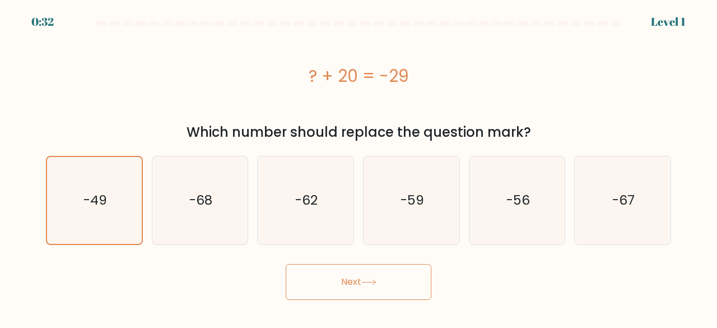
click at [376, 274] on button "Next" at bounding box center [359, 282] width 146 height 36
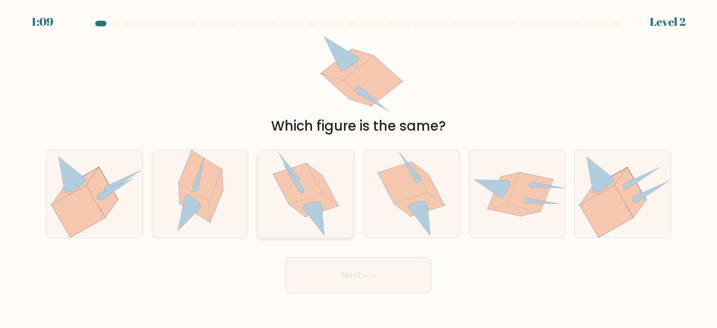
click at [346, 204] on div at bounding box center [305, 194] width 97 height 89
click at [359, 167] on input "c." at bounding box center [359, 165] width 1 height 3
radio input "true"
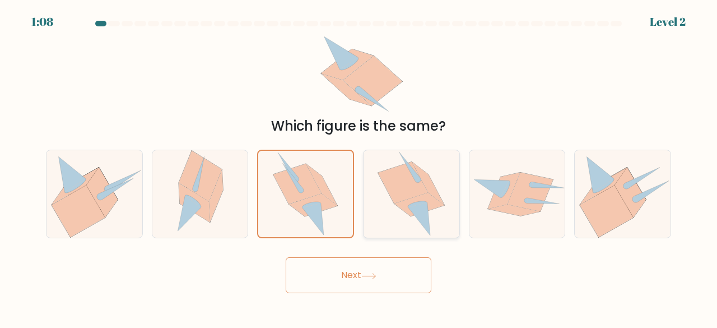
click at [395, 203] on icon at bounding box center [412, 194] width 68 height 88
click at [359, 167] on input "d." at bounding box center [359, 165] width 1 height 3
radio input "true"
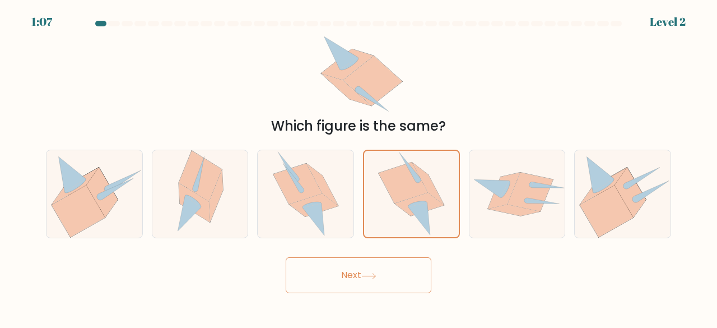
click at [383, 270] on button "Next" at bounding box center [359, 275] width 146 height 36
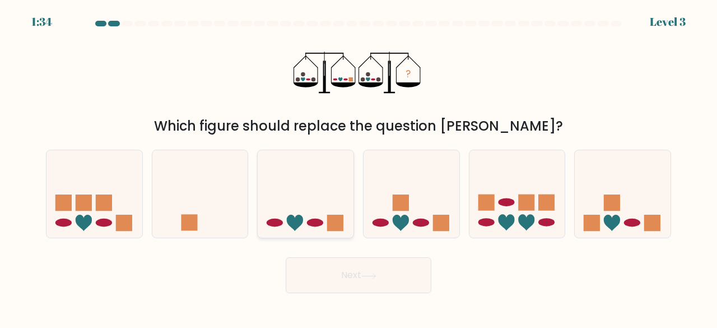
click at [303, 212] on icon at bounding box center [306, 193] width 96 height 79
click at [359, 167] on input "c." at bounding box center [359, 165] width 1 height 3
radio input "true"
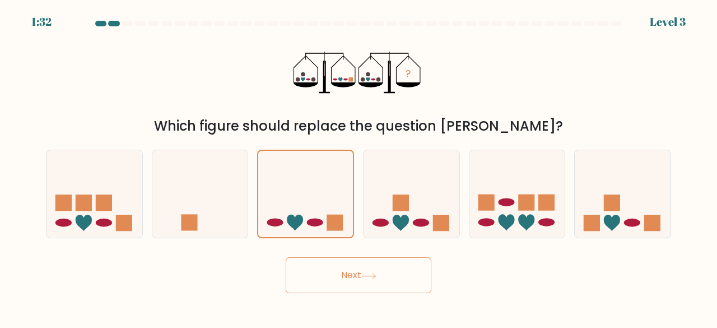
click at [364, 263] on button "Next" at bounding box center [359, 275] width 146 height 36
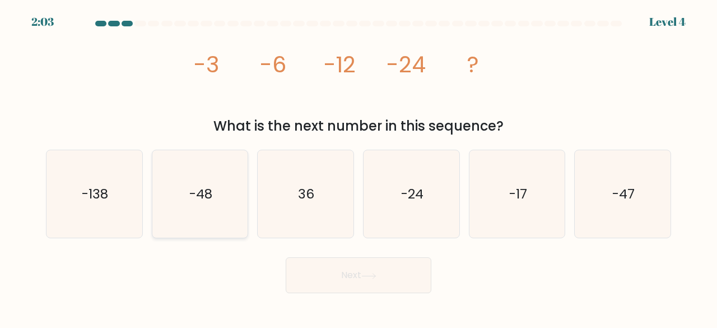
click at [175, 217] on icon "-48" at bounding box center [200, 194] width 88 height 88
click at [359, 167] on input "b. -48" at bounding box center [359, 165] width 1 height 3
radio input "true"
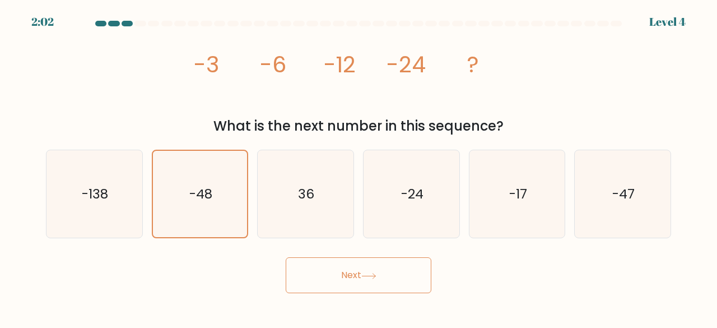
click at [368, 269] on button "Next" at bounding box center [359, 275] width 146 height 36
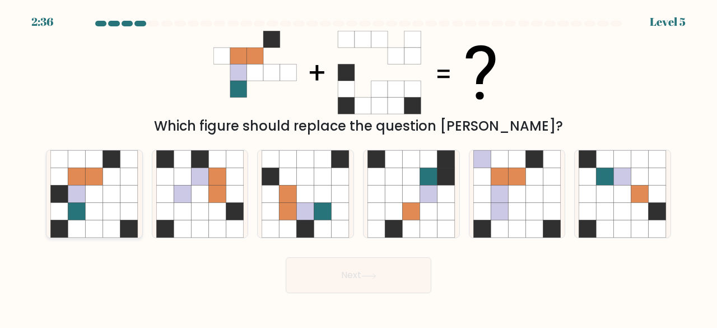
click at [118, 203] on icon at bounding box center [111, 211] width 17 height 17
click at [359, 167] on input "a." at bounding box center [359, 165] width 1 height 3
radio input "true"
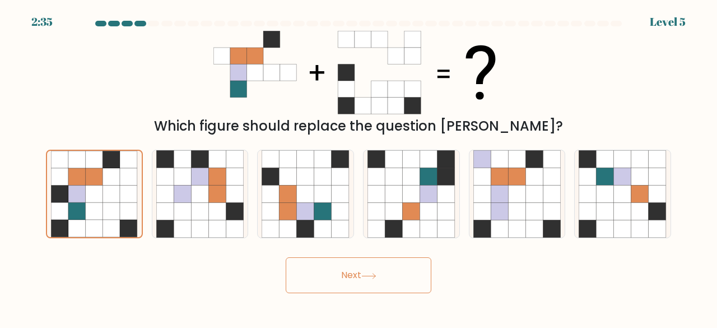
click at [328, 270] on button "Next" at bounding box center [359, 275] width 146 height 36
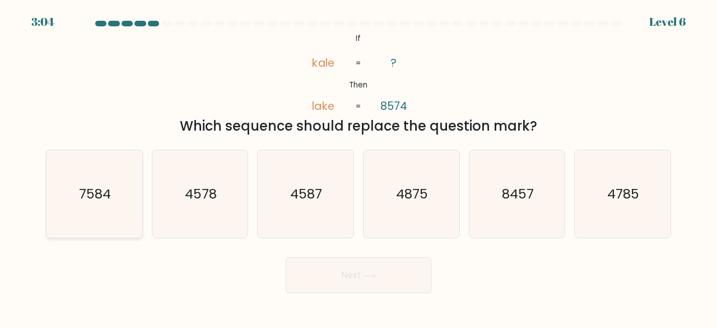
click at [63, 192] on icon "7584" at bounding box center [94, 194] width 88 height 88
click at [359, 167] on input "a. 7584" at bounding box center [359, 165] width 1 height 3
radio input "true"
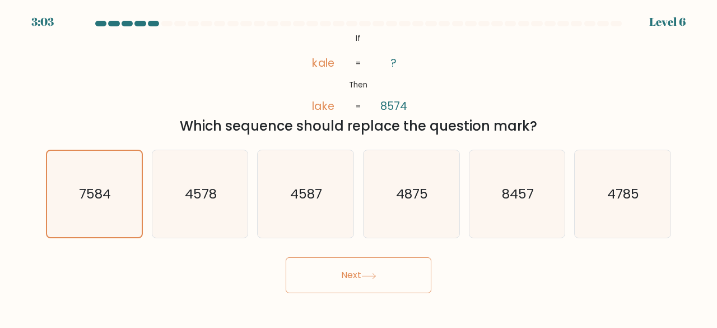
click at [381, 273] on button "Next" at bounding box center [359, 275] width 146 height 36
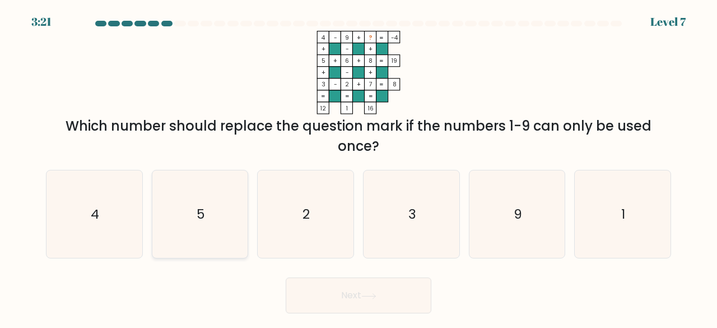
click at [219, 210] on icon "5" at bounding box center [200, 214] width 88 height 88
click at [359, 167] on input "b. 5" at bounding box center [359, 165] width 1 height 3
radio input "true"
click at [643, 202] on icon "1" at bounding box center [623, 214] width 88 height 88
click at [359, 167] on input "f. 1" at bounding box center [359, 165] width 1 height 3
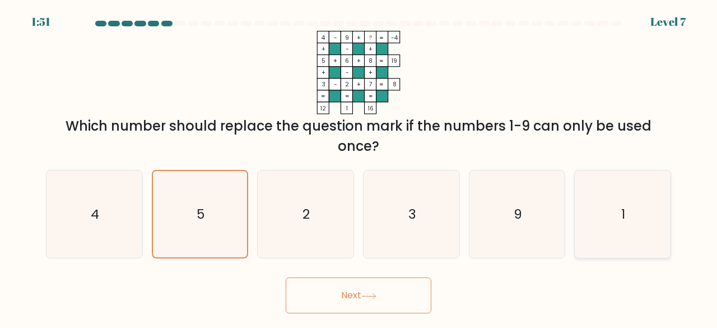
radio input "true"
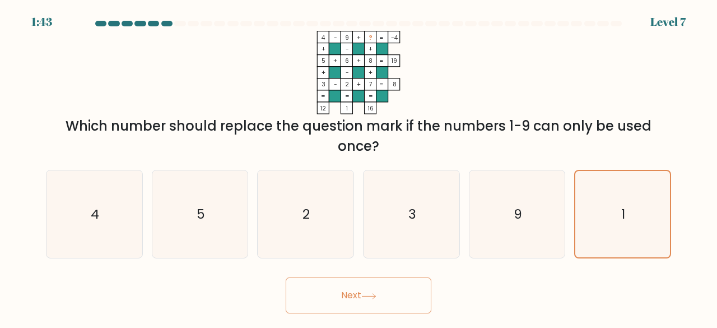
click at [370, 299] on icon at bounding box center [369, 296] width 15 height 6
click at [375, 290] on button "Next" at bounding box center [359, 295] width 146 height 36
click at [386, 300] on button "Next" at bounding box center [359, 295] width 146 height 36
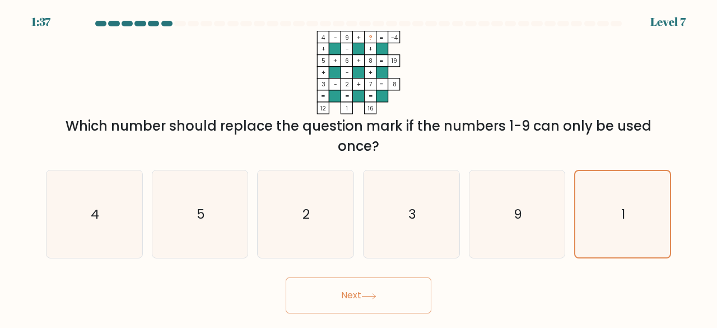
click at [455, 293] on div "Next" at bounding box center [358, 292] width 639 height 41
click at [373, 287] on button "Next" at bounding box center [359, 295] width 146 height 36
drag, startPoint x: 373, startPoint y: 287, endPoint x: 646, endPoint y: 214, distance: 282.7
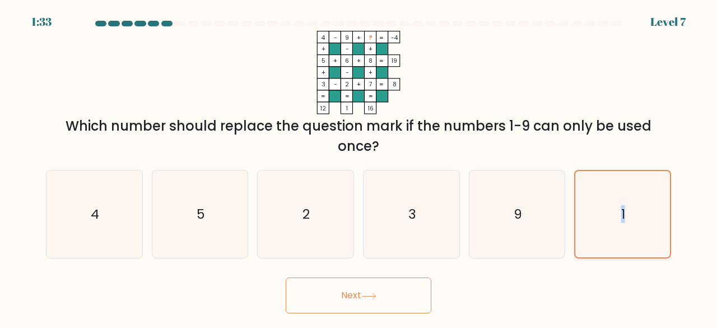
click at [646, 214] on form at bounding box center [358, 167] width 717 height 293
click at [646, 214] on icon "1" at bounding box center [623, 214] width 87 height 87
click at [359, 167] on input "f. 1" at bounding box center [359, 165] width 1 height 3
click at [535, 202] on icon "9" at bounding box center [518, 214] width 88 height 88
click at [359, 167] on input "e. 9" at bounding box center [359, 165] width 1 height 3
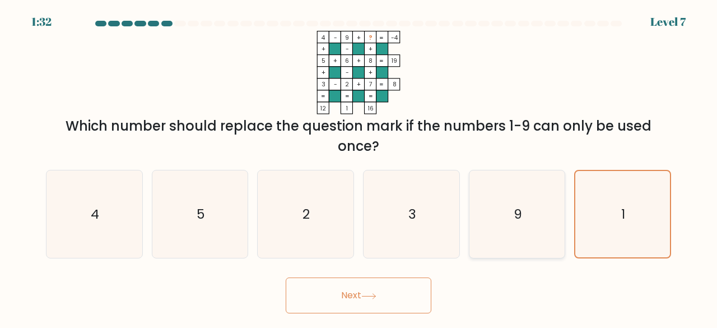
radio input "true"
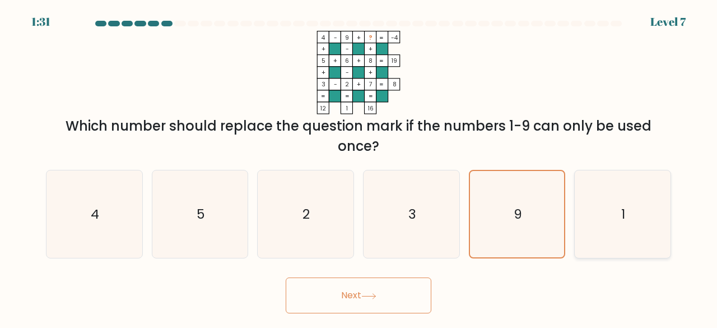
click at [594, 209] on icon "1" at bounding box center [623, 214] width 88 height 88
click at [359, 167] on input "f. 1" at bounding box center [359, 165] width 1 height 3
radio input "true"
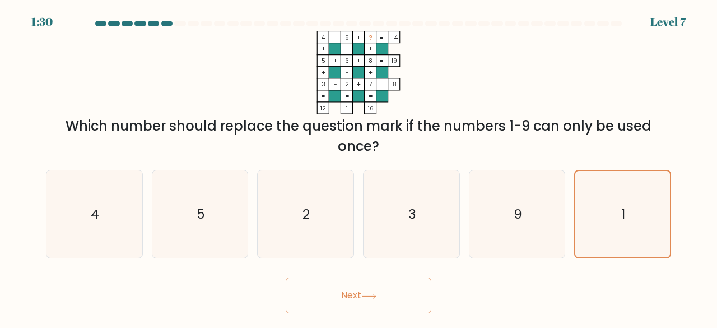
click at [402, 290] on button "Next" at bounding box center [359, 295] width 146 height 36
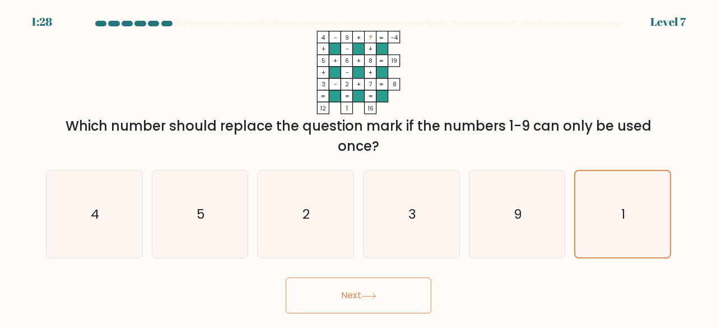
click at [402, 290] on button "Next" at bounding box center [359, 295] width 146 height 36
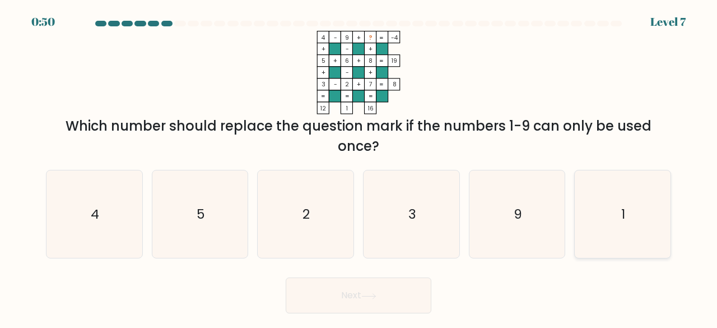
click at [598, 183] on icon "1" at bounding box center [623, 214] width 88 height 88
click at [359, 167] on input "f. 1" at bounding box center [359, 165] width 1 height 3
radio input "true"
click at [383, 295] on button "Next" at bounding box center [359, 295] width 146 height 36
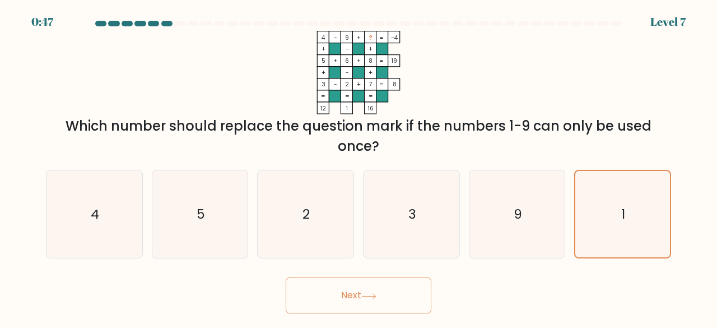
click at [383, 295] on button "Next" at bounding box center [359, 295] width 146 height 36
click at [355, 299] on button "Next" at bounding box center [359, 295] width 146 height 36
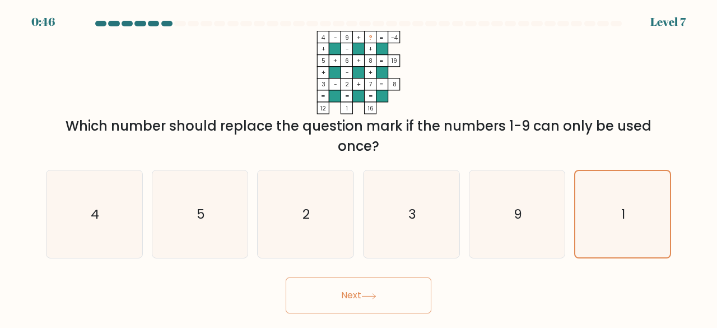
click at [355, 299] on button "Next" at bounding box center [359, 295] width 146 height 36
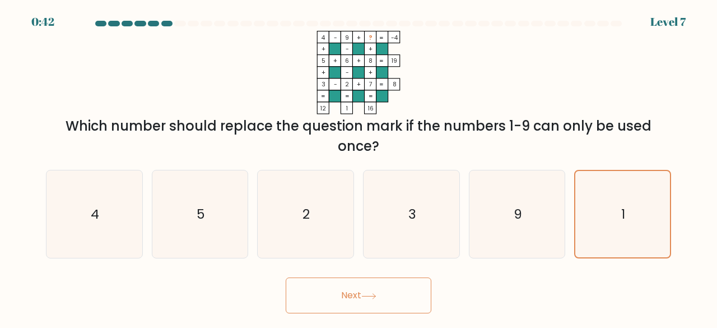
click at [356, 299] on button "Next" at bounding box center [359, 295] width 146 height 36
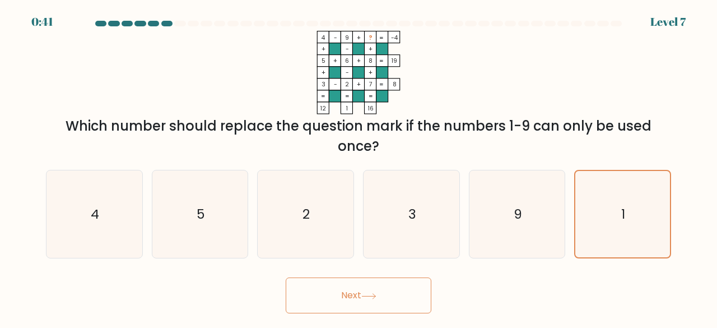
click at [356, 299] on button "Next" at bounding box center [359, 295] width 146 height 36
click at [355, 302] on button "Next" at bounding box center [359, 295] width 146 height 36
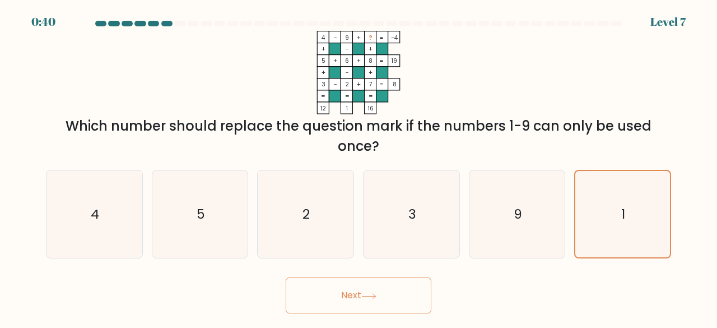
click at [355, 302] on button "Next" at bounding box center [359, 295] width 146 height 36
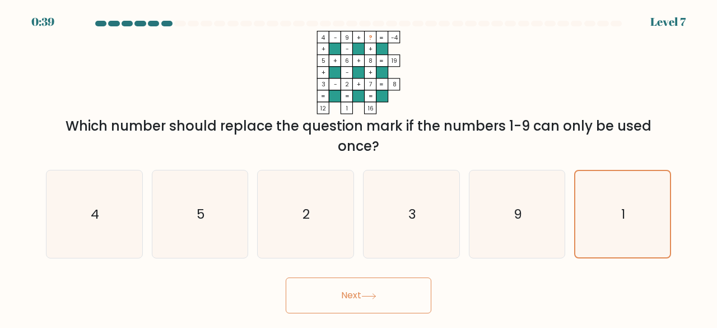
click at [355, 302] on button "Next" at bounding box center [359, 295] width 146 height 36
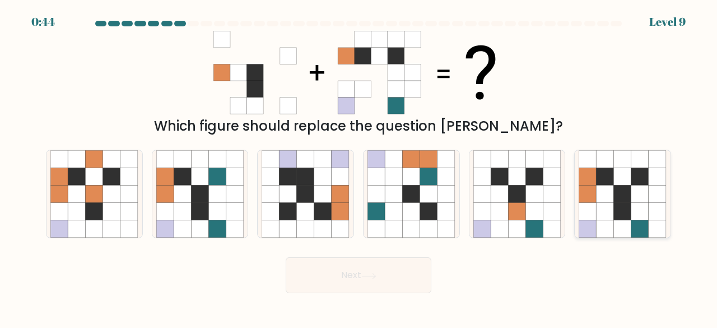
click at [626, 181] on icon at bounding box center [622, 176] width 17 height 17
click at [359, 167] on input "f." at bounding box center [359, 165] width 1 height 3
radio input "true"
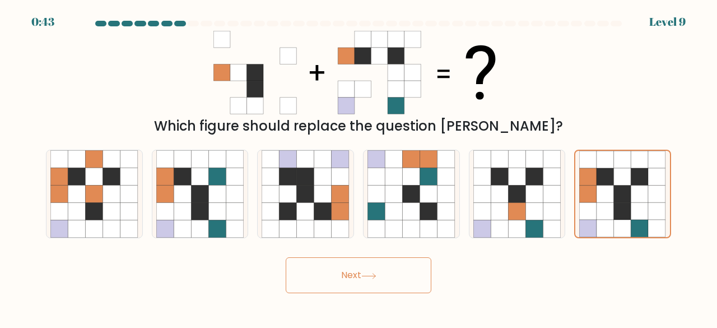
click at [391, 282] on button "Next" at bounding box center [359, 275] width 146 height 36
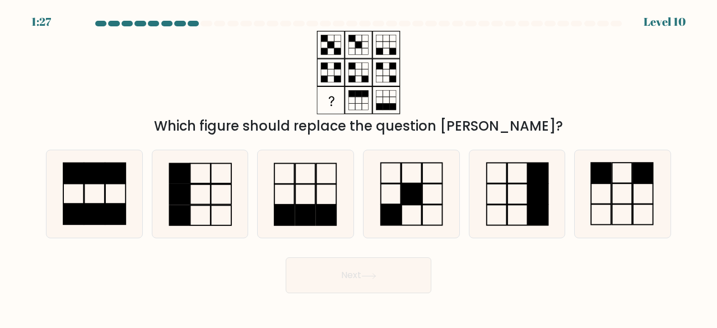
click at [391, 282] on button "Next" at bounding box center [359, 275] width 146 height 36
click at [454, 263] on div "Next" at bounding box center [358, 272] width 639 height 41
click at [203, 217] on icon at bounding box center [200, 194] width 88 height 88
click at [359, 167] on input "b." at bounding box center [359, 165] width 1 height 3
radio input "true"
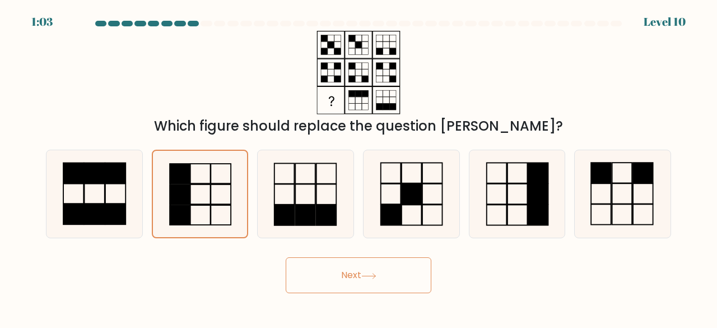
click at [342, 282] on button "Next" at bounding box center [359, 275] width 146 height 36
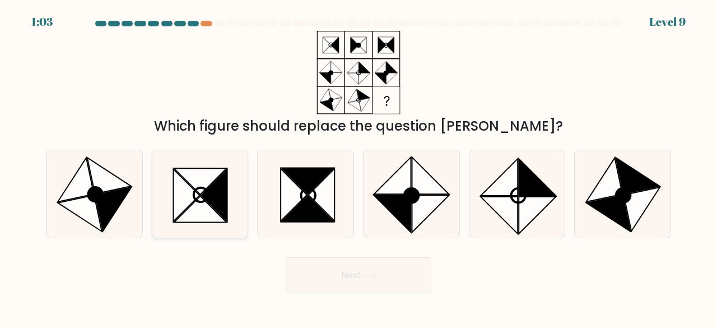
click at [198, 203] on icon at bounding box center [200, 209] width 53 height 26
click at [359, 167] on input "b." at bounding box center [359, 165] width 1 height 3
radio input "true"
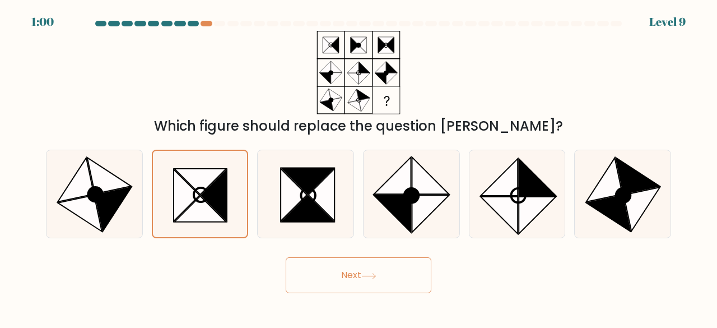
click at [355, 273] on button "Next" at bounding box center [359, 275] width 146 height 36
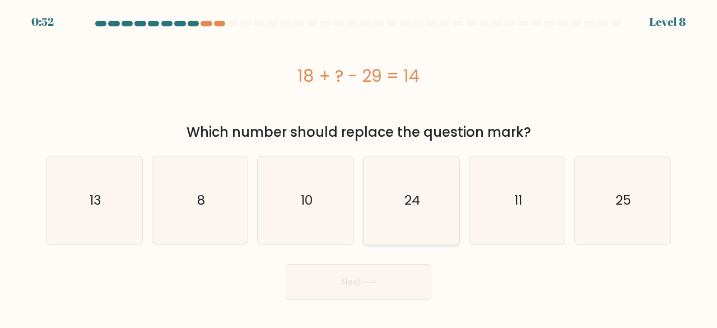
click at [396, 187] on icon "24" at bounding box center [412, 200] width 88 height 88
click at [359, 167] on input "d. 24" at bounding box center [359, 165] width 1 height 3
radio input "true"
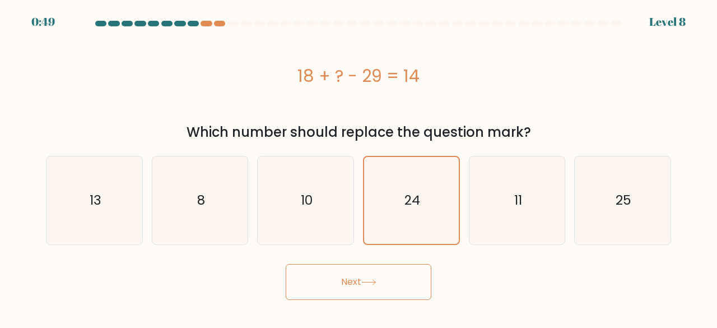
click at [382, 285] on button "Next" at bounding box center [359, 282] width 146 height 36
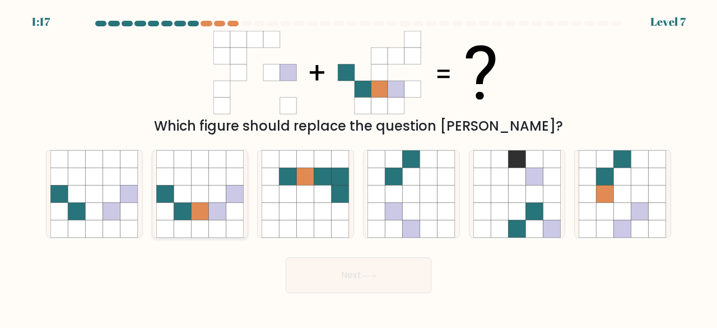
click at [231, 166] on icon at bounding box center [234, 158] width 17 height 17
click at [359, 166] on input "b." at bounding box center [359, 165] width 1 height 3
radio input "true"
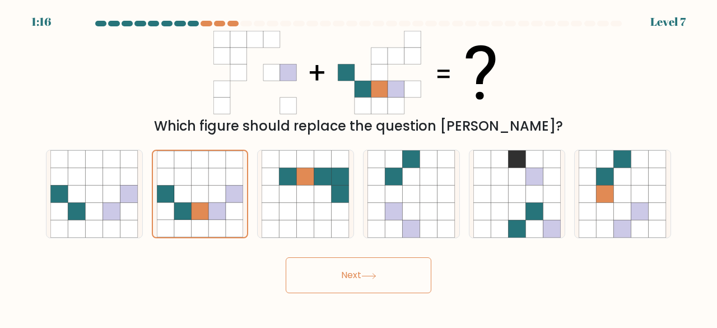
click at [355, 280] on button "Next" at bounding box center [359, 275] width 146 height 36
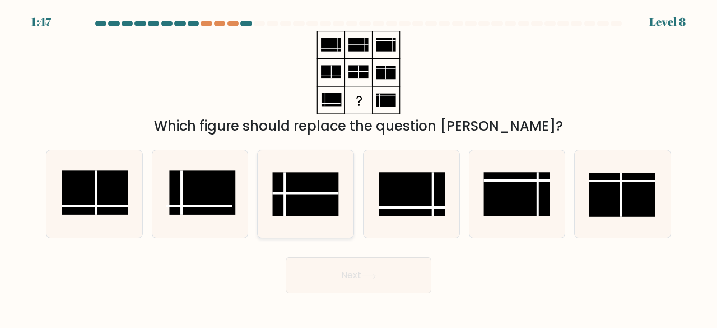
click at [323, 184] on rect at bounding box center [306, 194] width 66 height 44
click at [359, 167] on input "c." at bounding box center [359, 165] width 1 height 3
radio input "true"
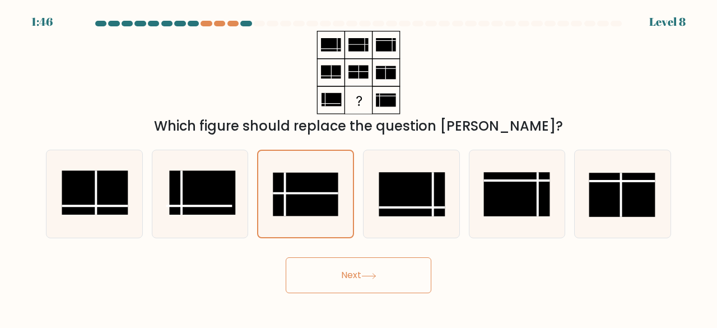
click at [342, 271] on button "Next" at bounding box center [359, 275] width 146 height 36
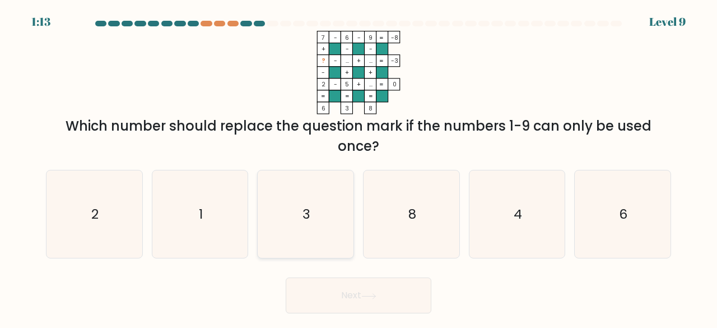
click at [317, 222] on icon "3" at bounding box center [306, 214] width 88 height 88
click at [359, 167] on input "c. 3" at bounding box center [359, 165] width 1 height 3
radio input "true"
click at [342, 295] on button "Next" at bounding box center [359, 295] width 146 height 36
